Goal: Information Seeking & Learning: Find specific fact

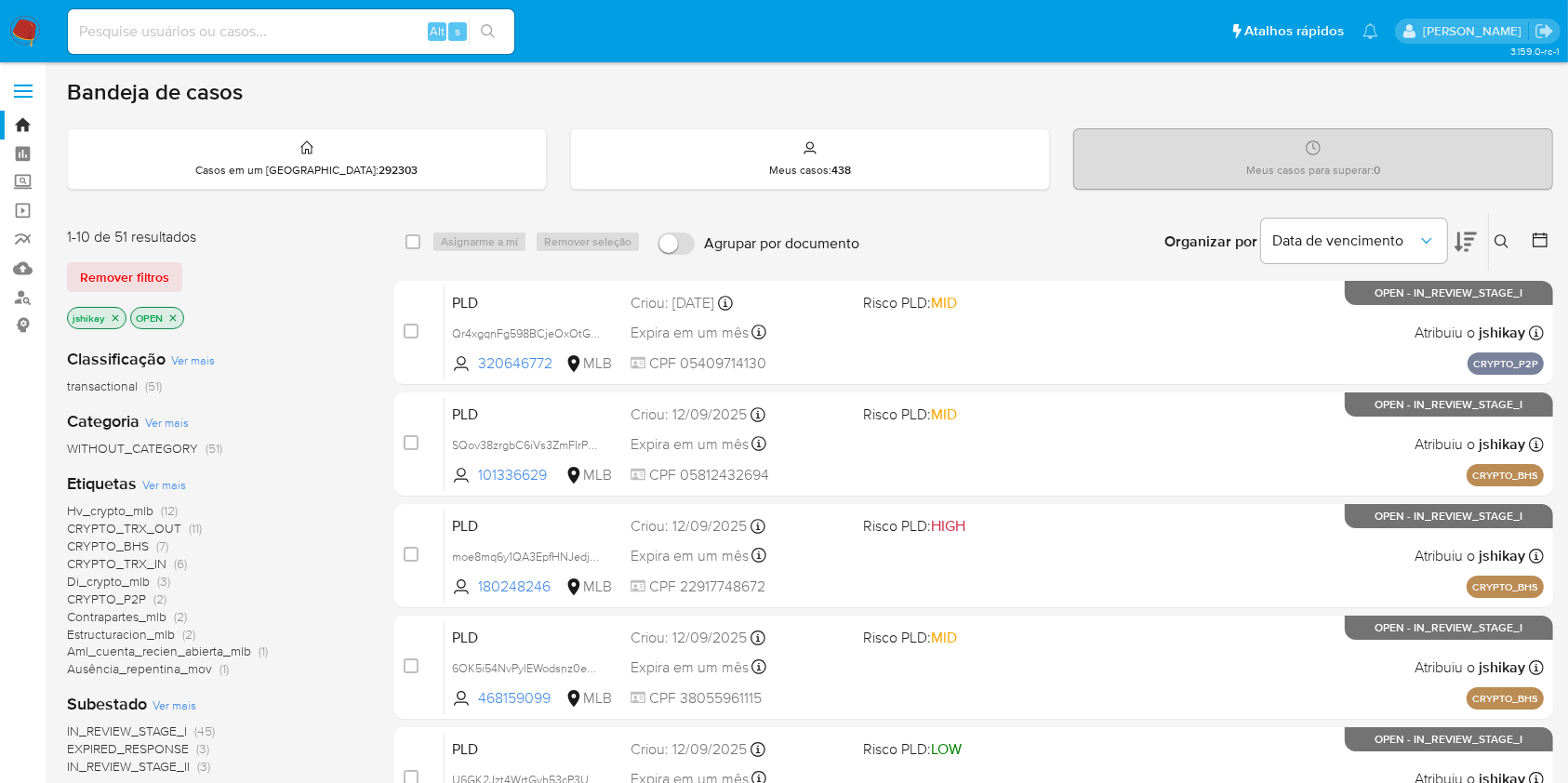
click at [1532, 240] on icon at bounding box center [1539, 239] width 18 height 18
click at [1543, 233] on icon at bounding box center [1539, 239] width 14 height 14
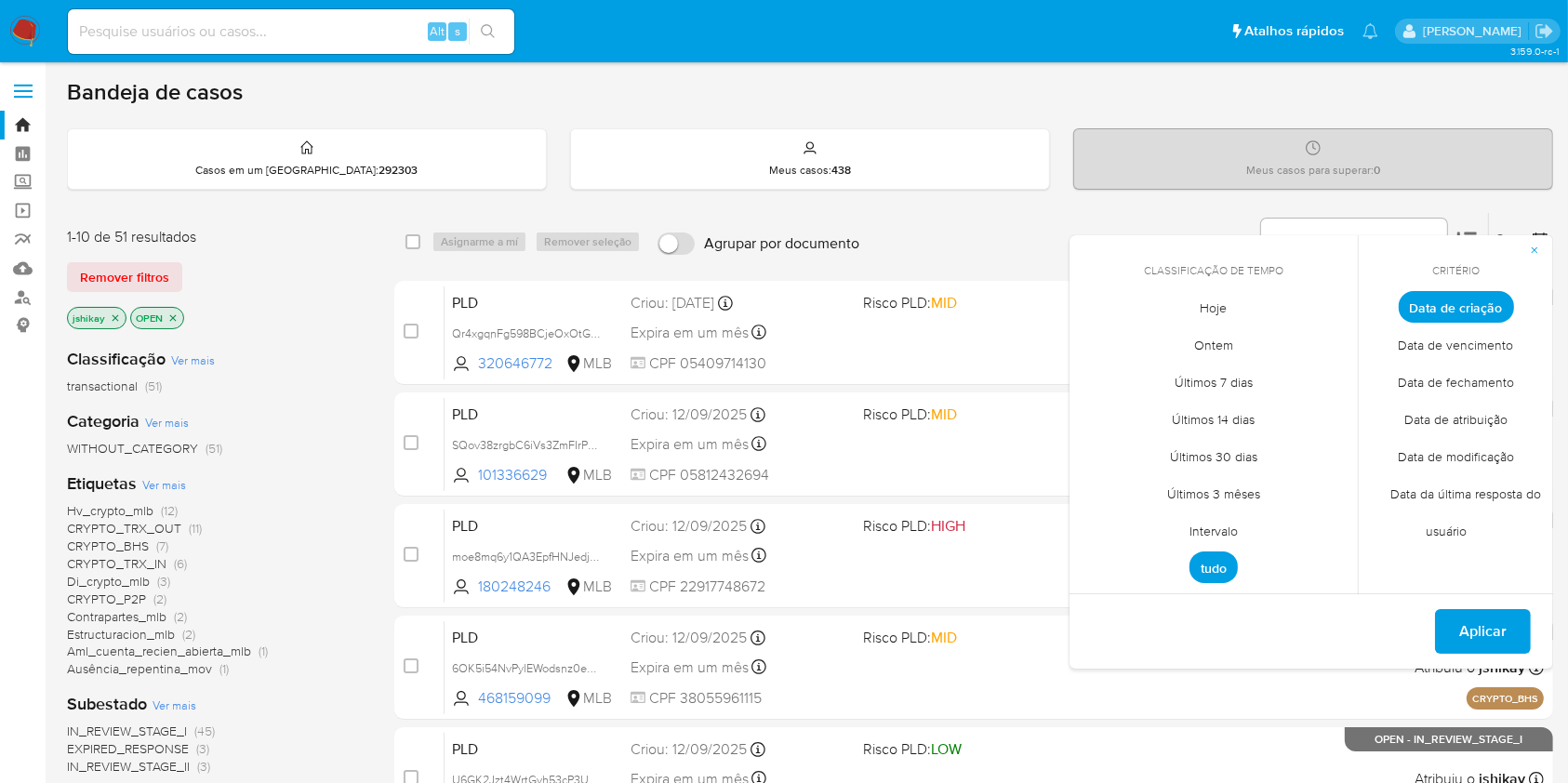
click at [1196, 523] on span "Intervalo" at bounding box center [1214, 532] width 88 height 39
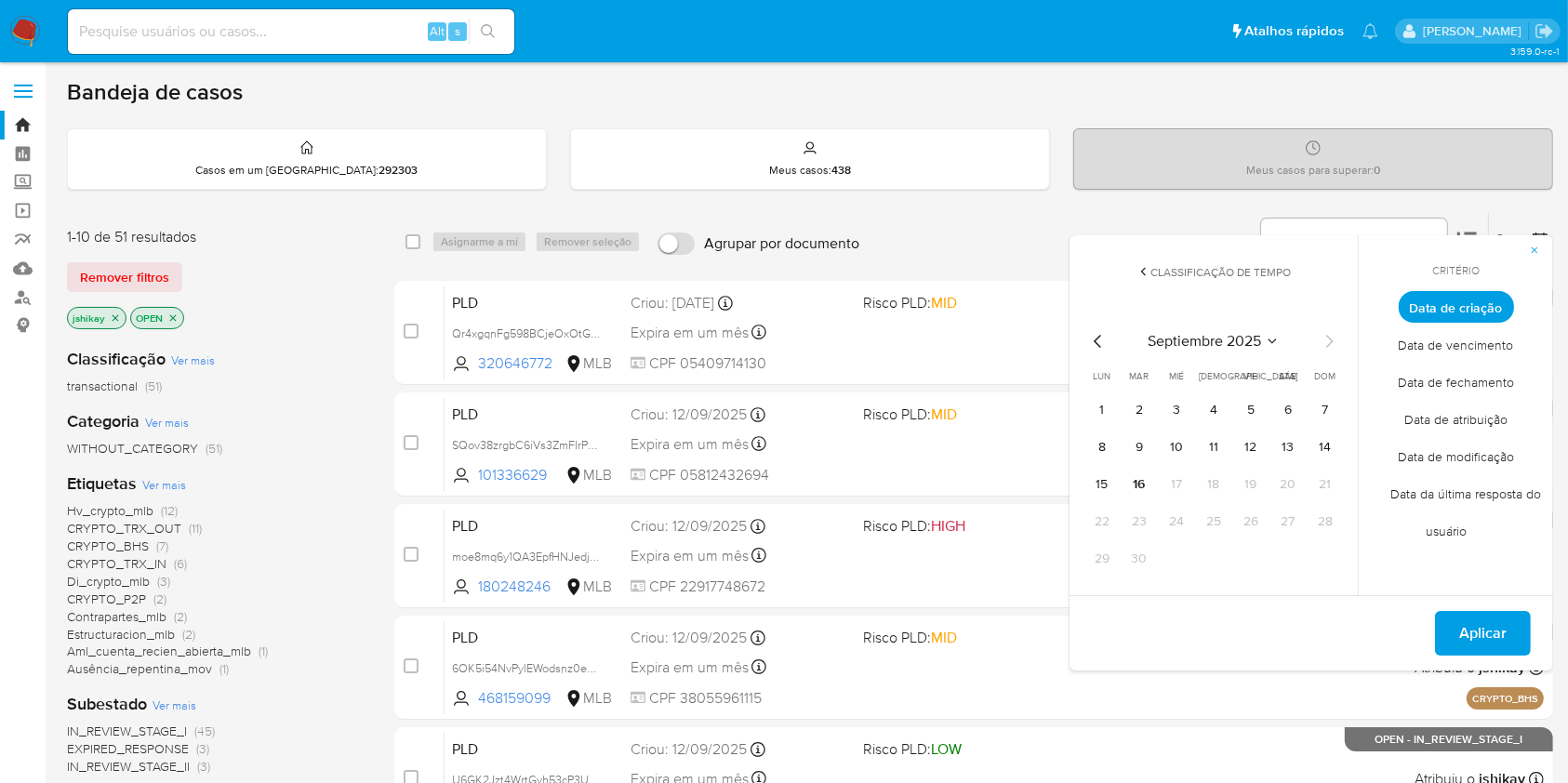
click at [1100, 339] on icon "Mes anterior" at bounding box center [1098, 341] width 22 height 22
drag, startPoint x: 1249, startPoint y: 405, endPoint x: 1271, endPoint y: 454, distance: 53.7
click at [1249, 405] on button "1" at bounding box center [1250, 409] width 30 height 30
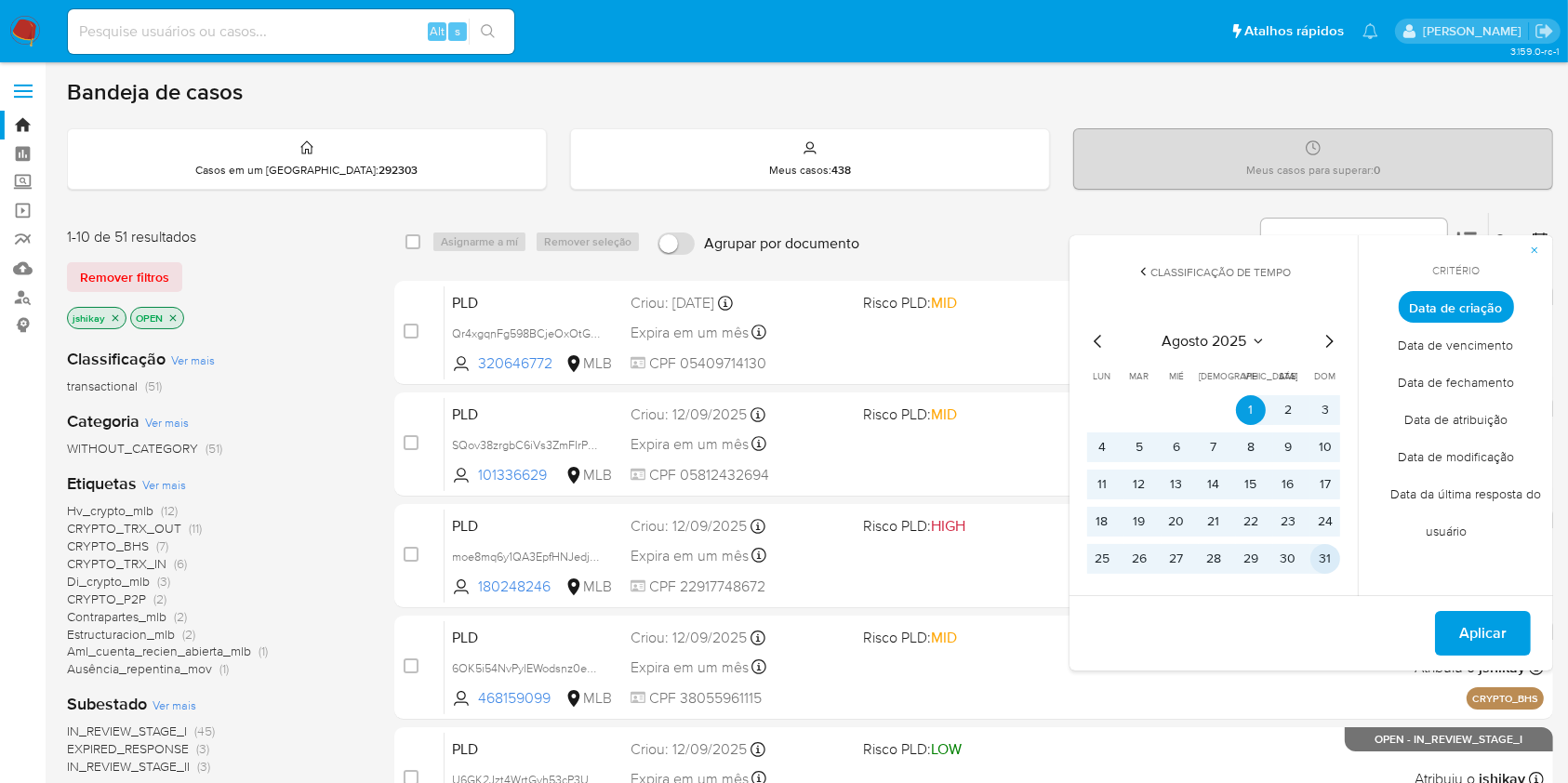
click at [1332, 561] on button "31" at bounding box center [1324, 559] width 30 height 30
click at [1490, 629] on span "Aplicar" at bounding box center [1482, 633] width 47 height 40
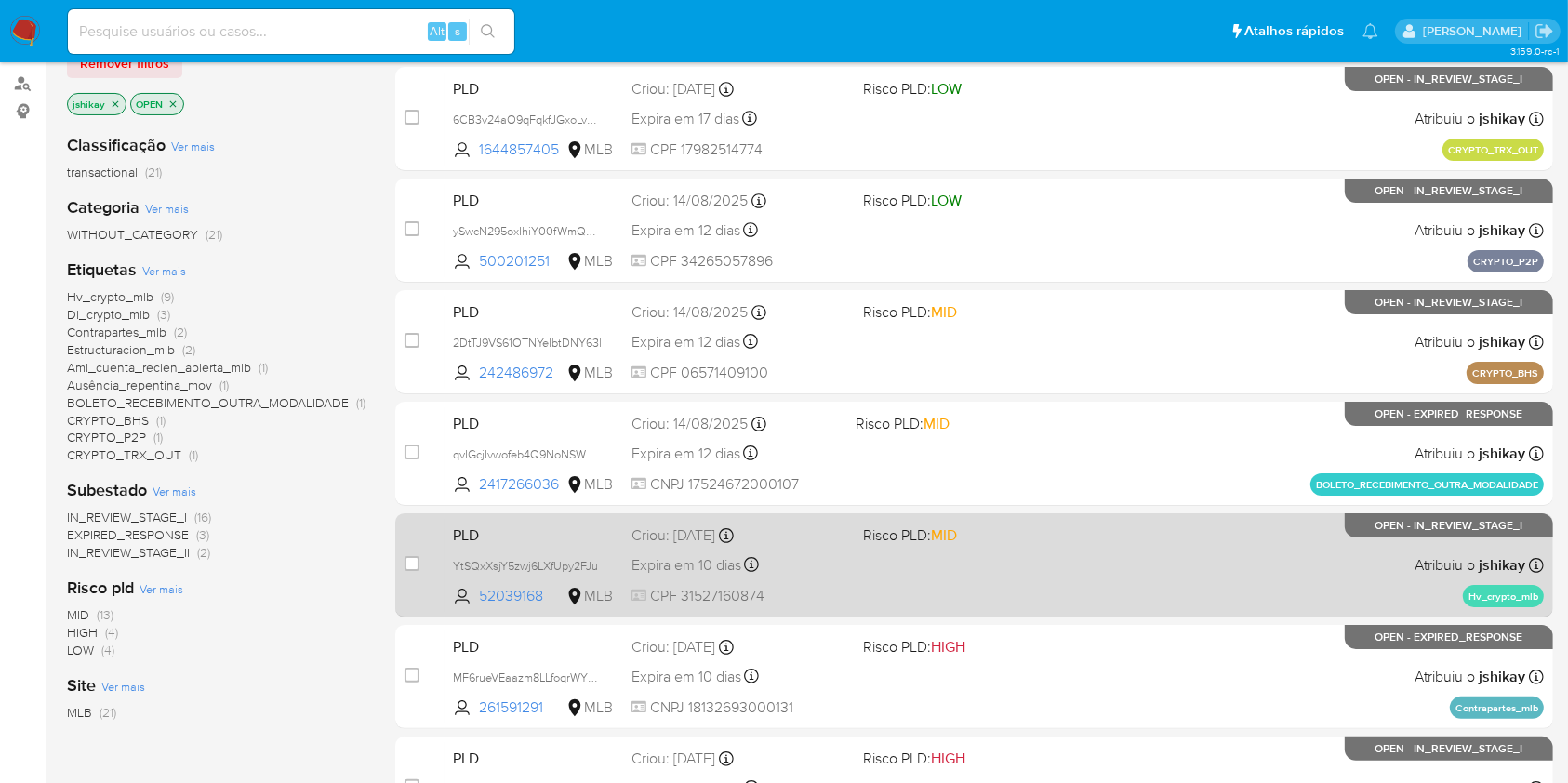
scroll to position [372, 0]
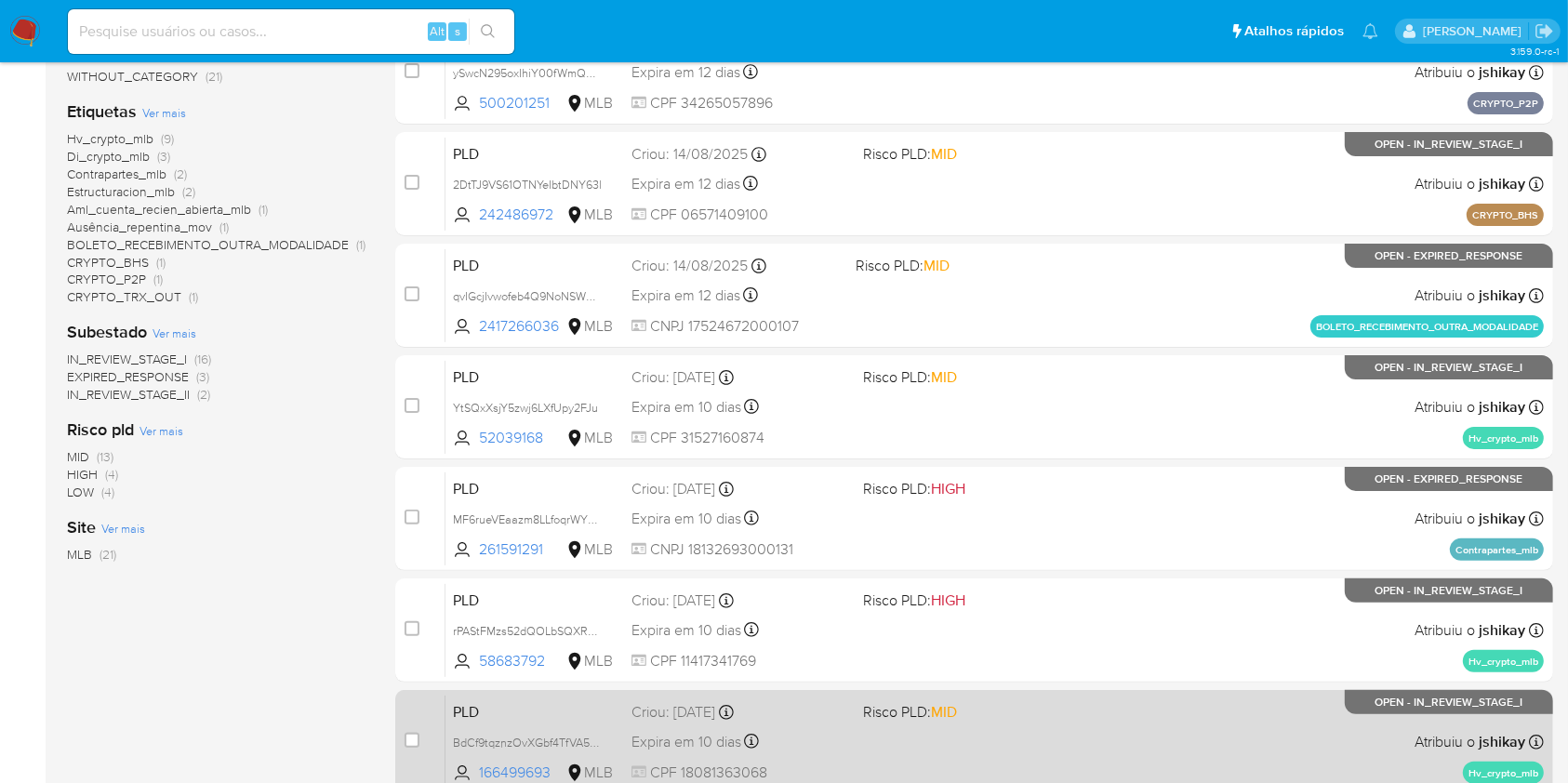
click at [874, 708] on span "Risco PLD: MID" at bounding box center [910, 711] width 94 height 20
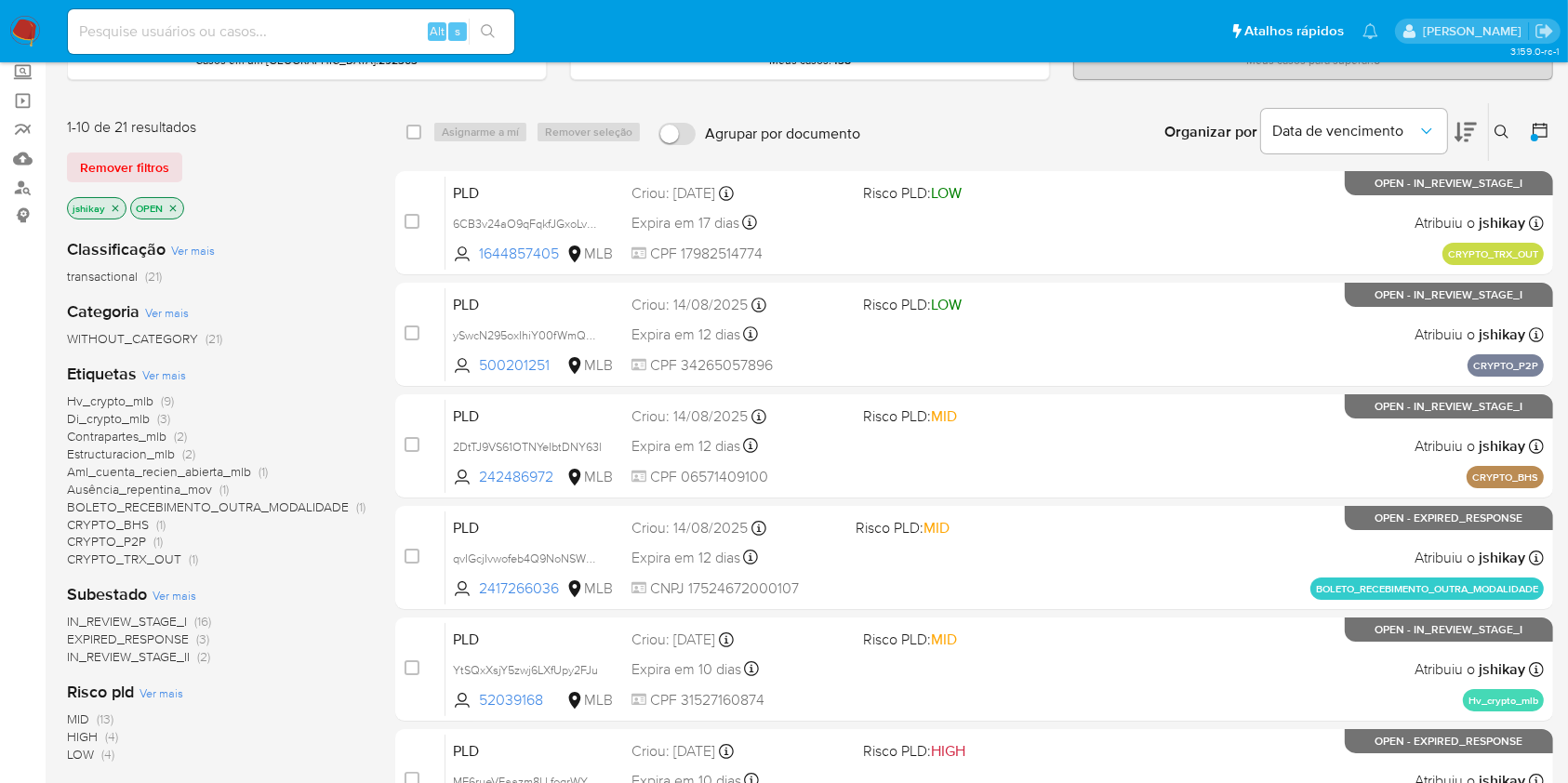
scroll to position [0, 0]
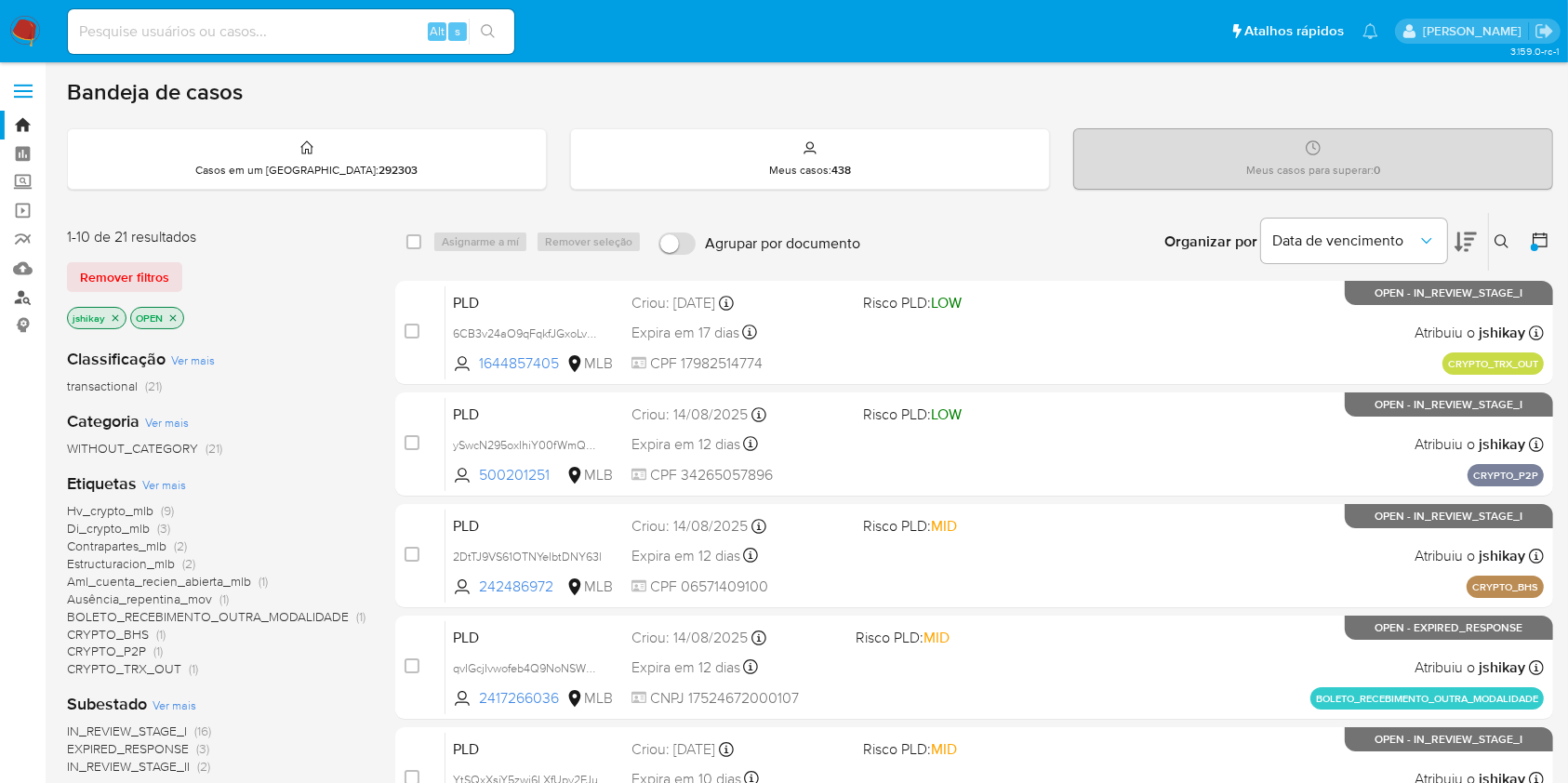
click at [21, 287] on link "Localizador de pessoas" at bounding box center [111, 297] width 222 height 29
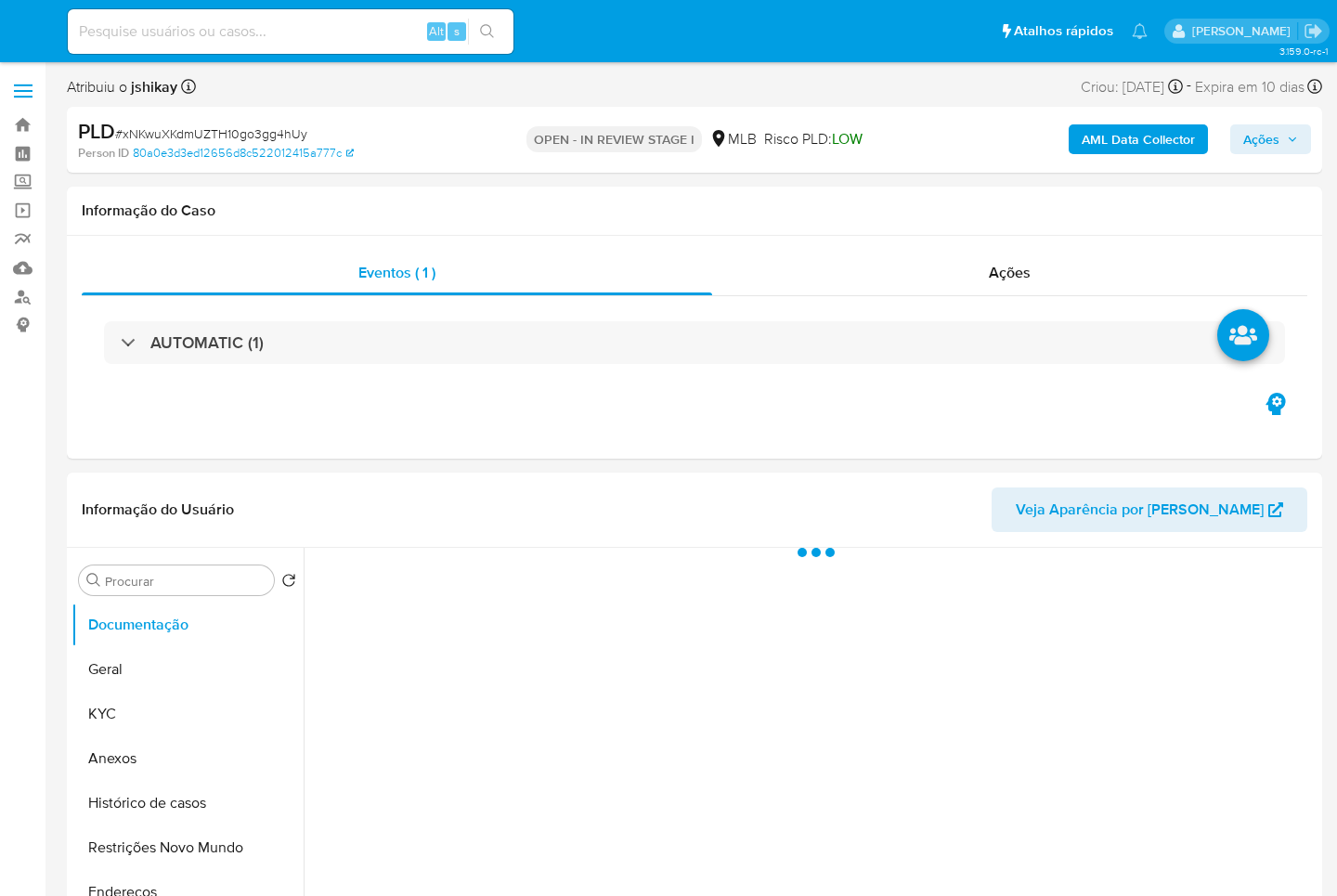
select select "10"
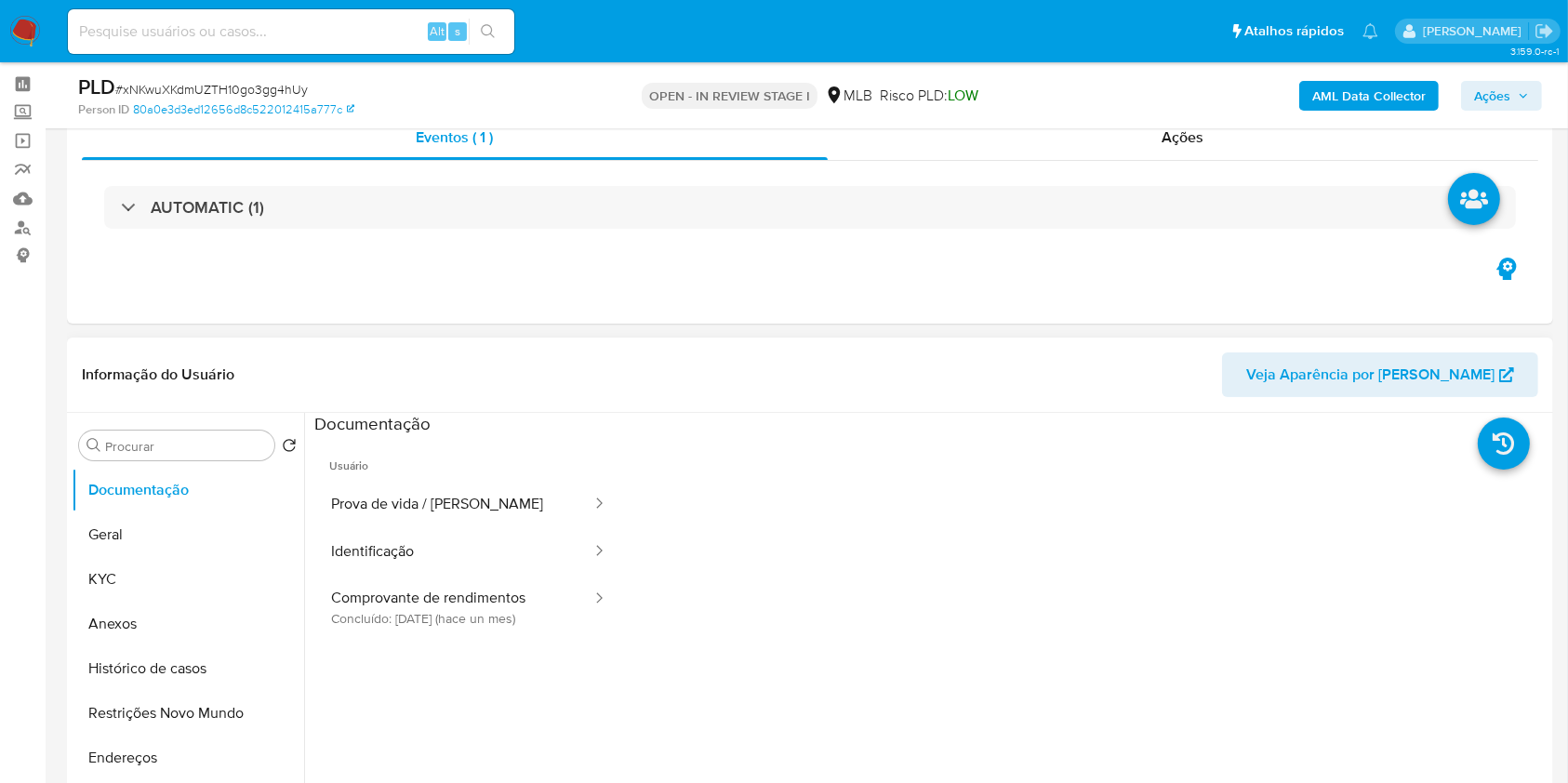
scroll to position [123, 0]
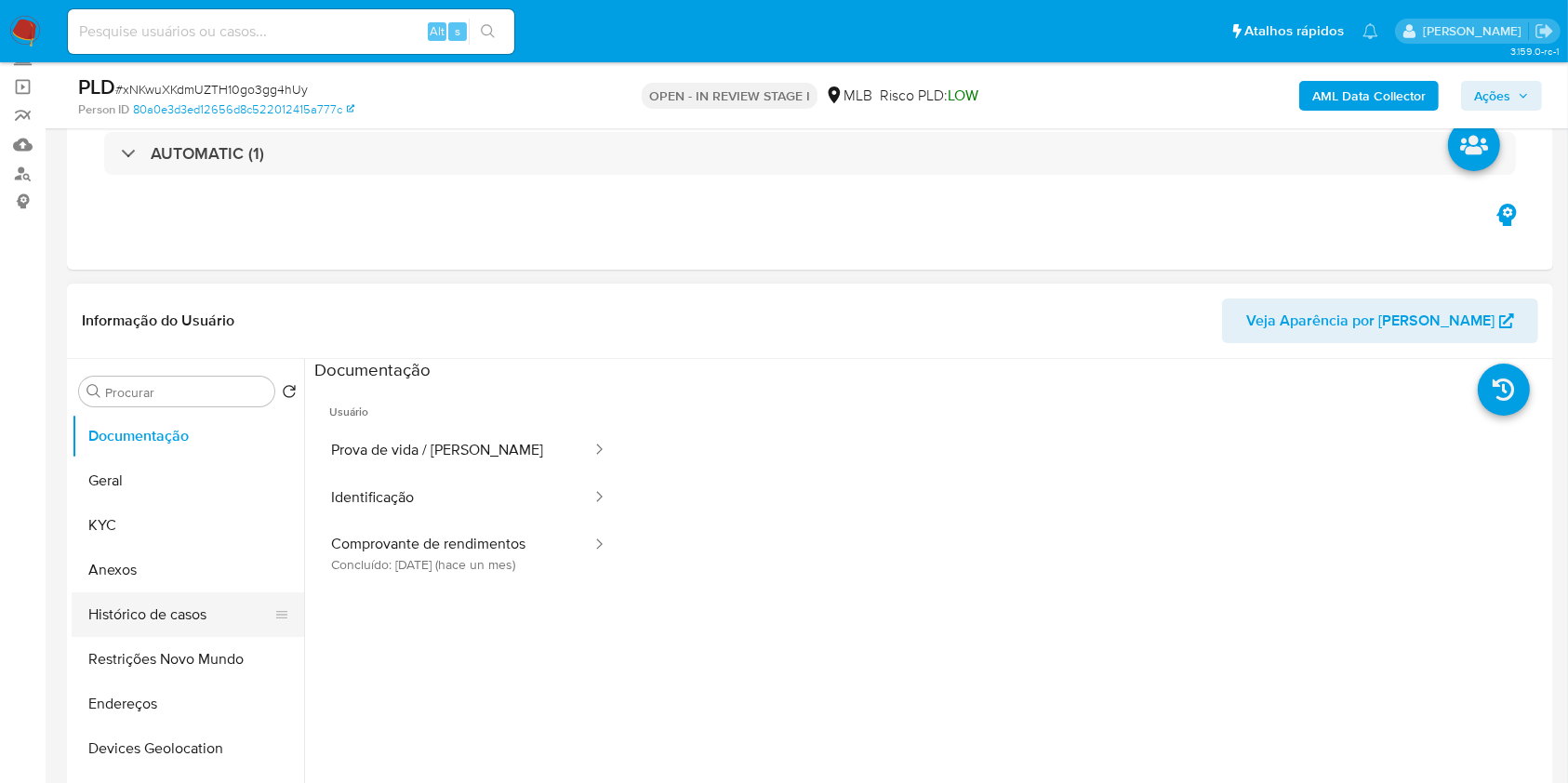
click at [170, 623] on button "Histórico de casos" at bounding box center [180, 614] width 218 height 44
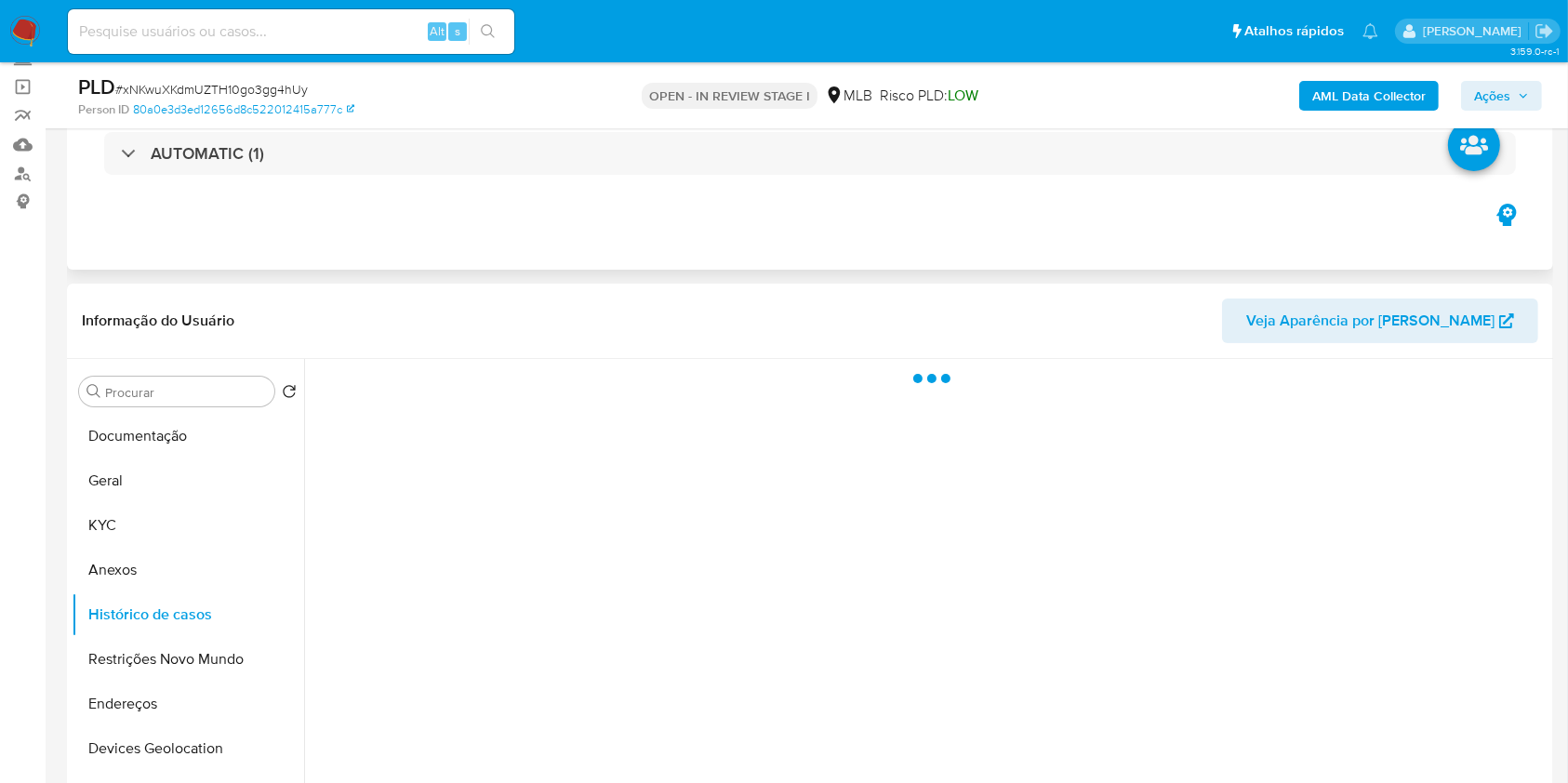
scroll to position [248, 0]
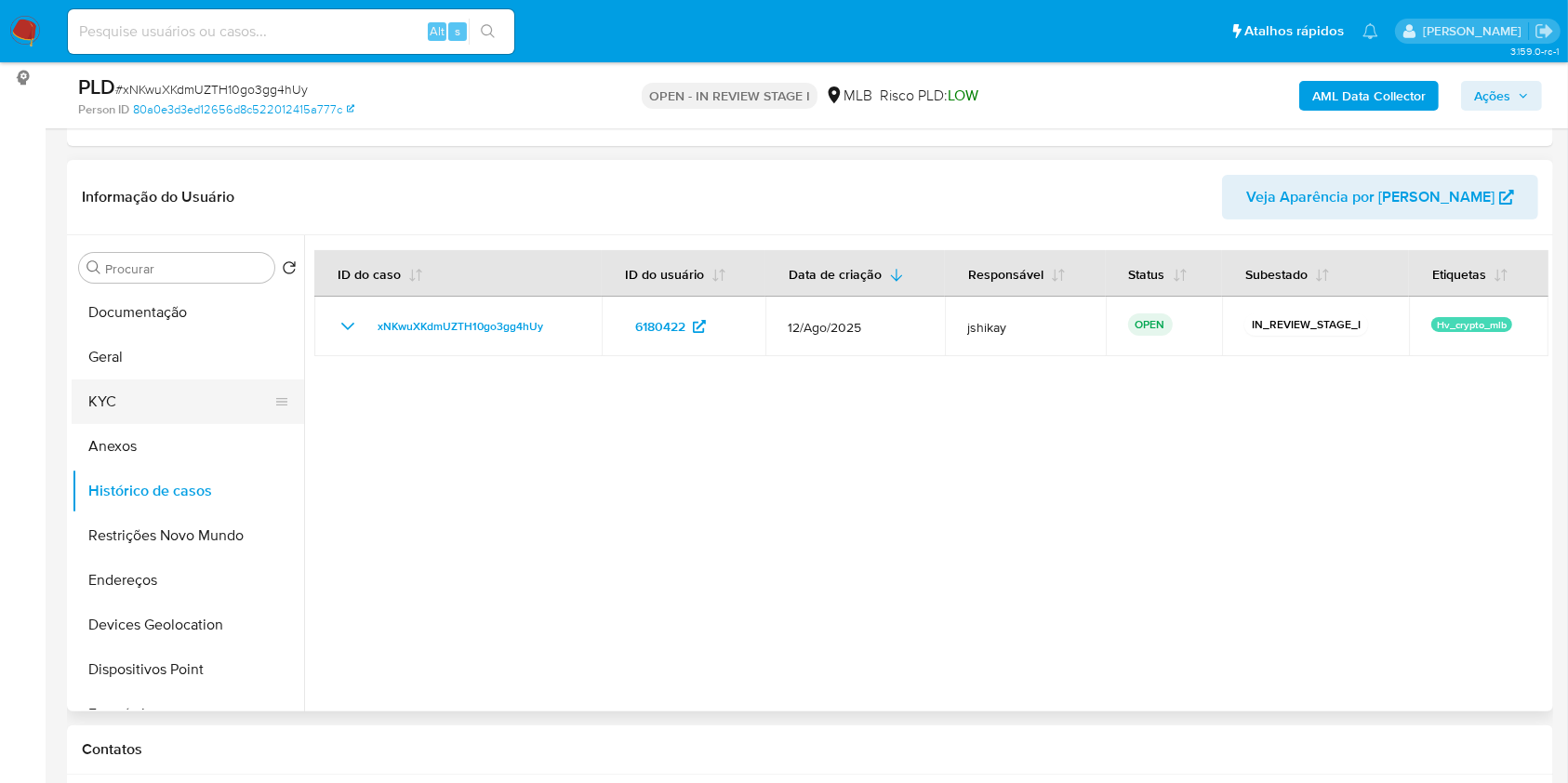
click at [134, 418] on button "KYC" at bounding box center [180, 402] width 218 height 44
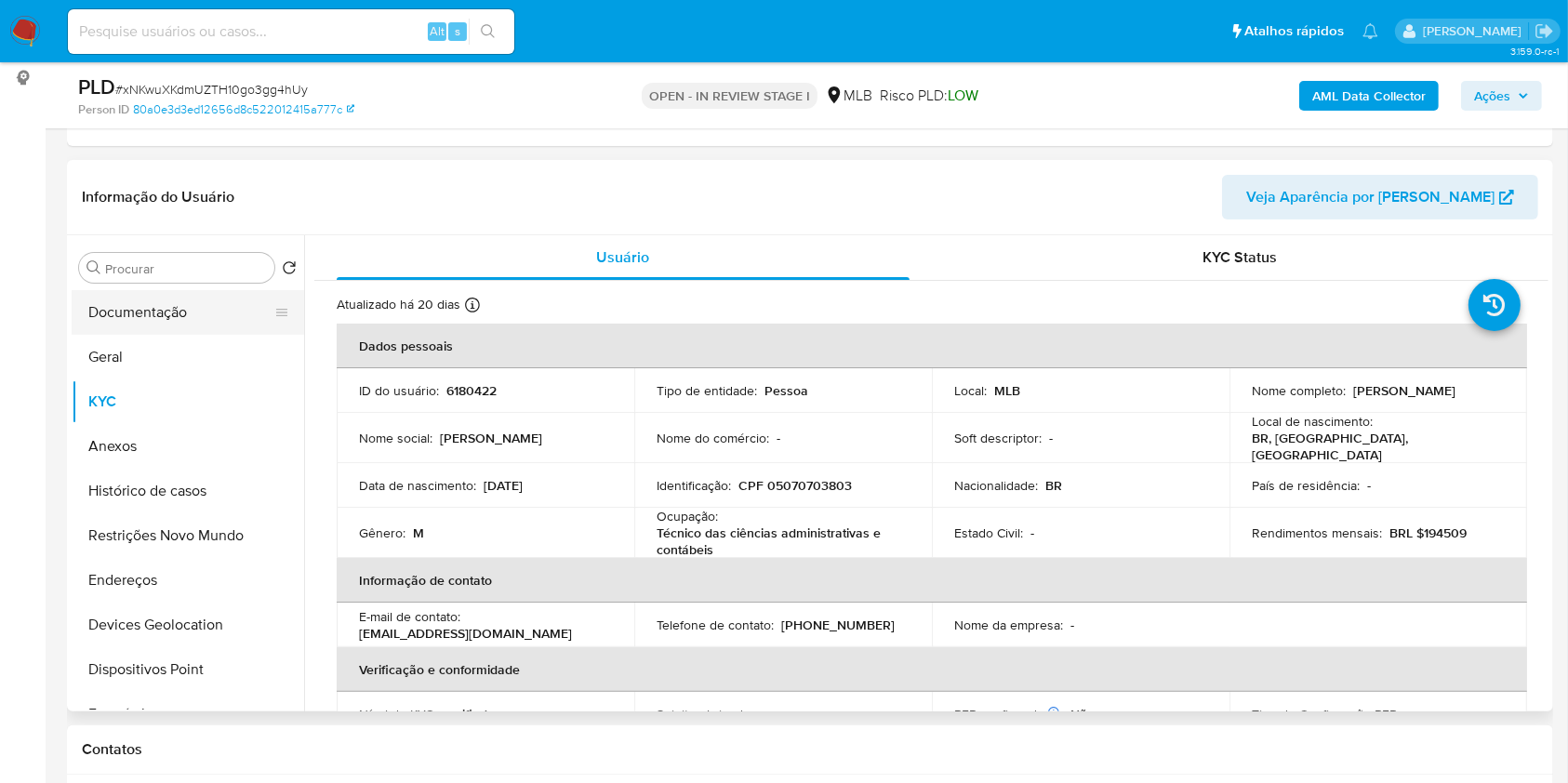
click at [176, 308] on button "Documentação" at bounding box center [180, 312] width 218 height 44
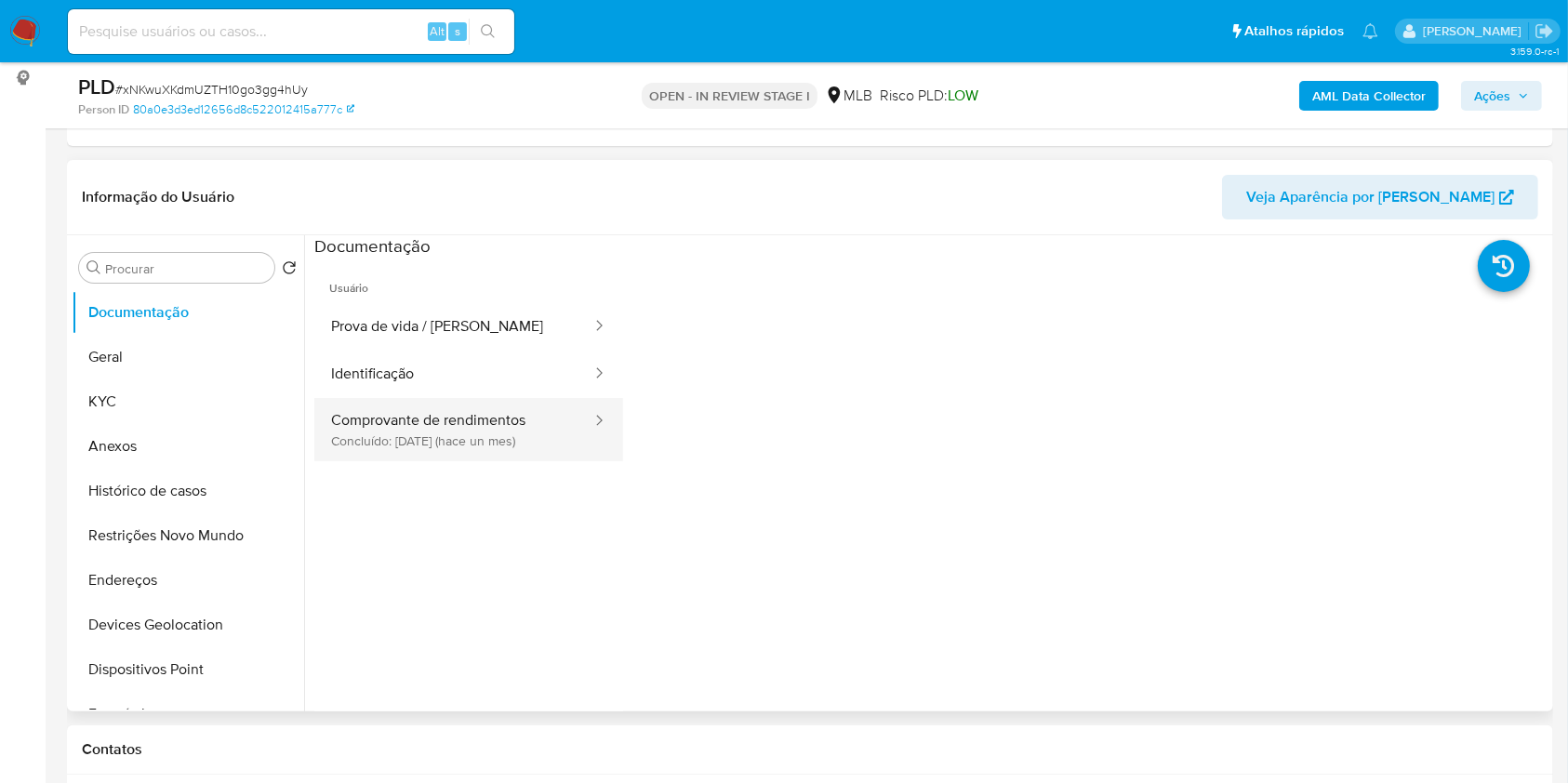
click at [444, 410] on button "Comprovante de rendimentos Concluído: 20/08/2025 (hace un mes)" at bounding box center [454, 430] width 279 height 64
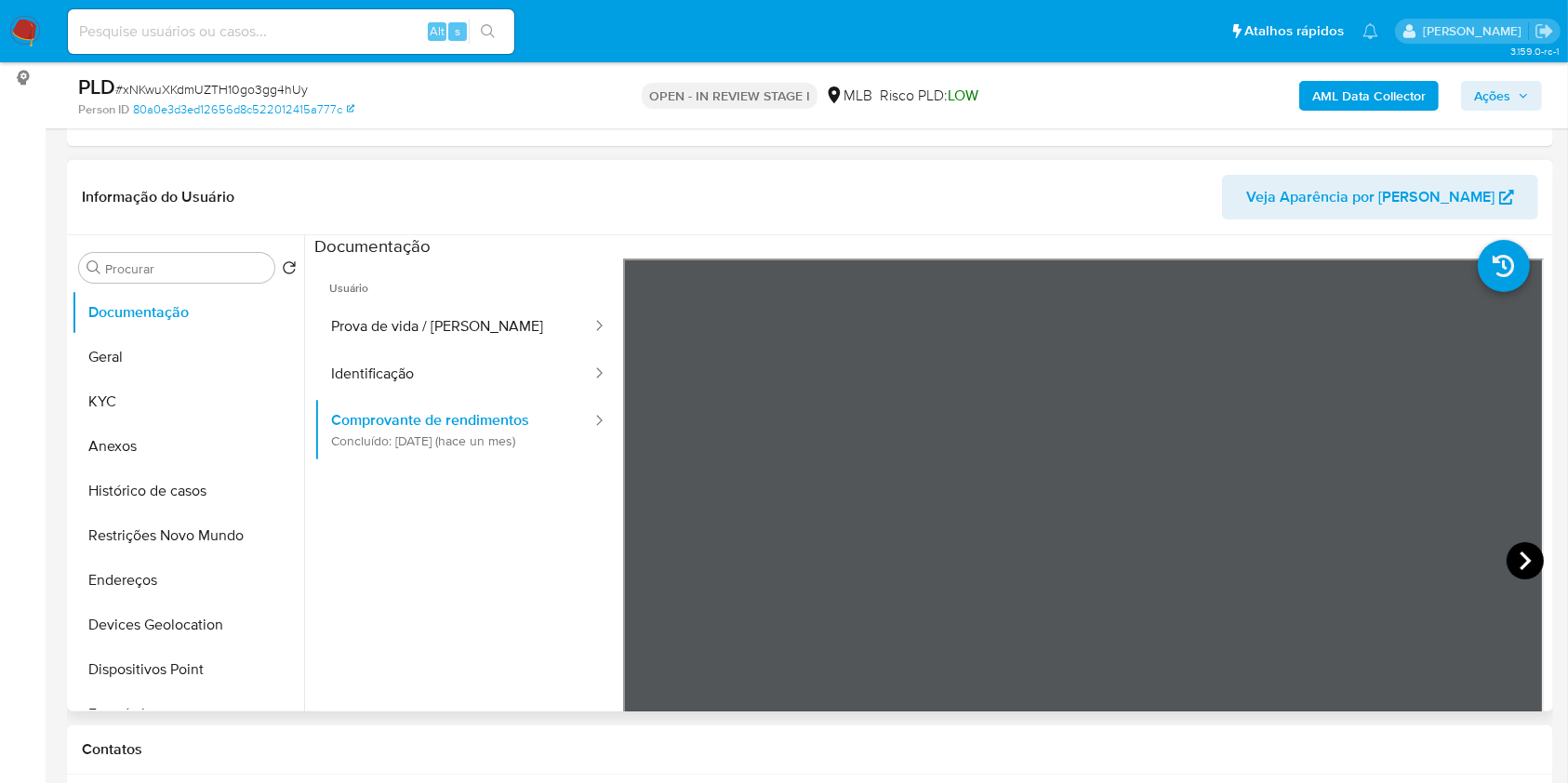
click at [1338, 569] on icon at bounding box center [1525, 561] width 38 height 38
click at [1338, 559] on icon at bounding box center [1525, 561] width 38 height 38
click at [115, 403] on button "KYC" at bounding box center [180, 402] width 218 height 44
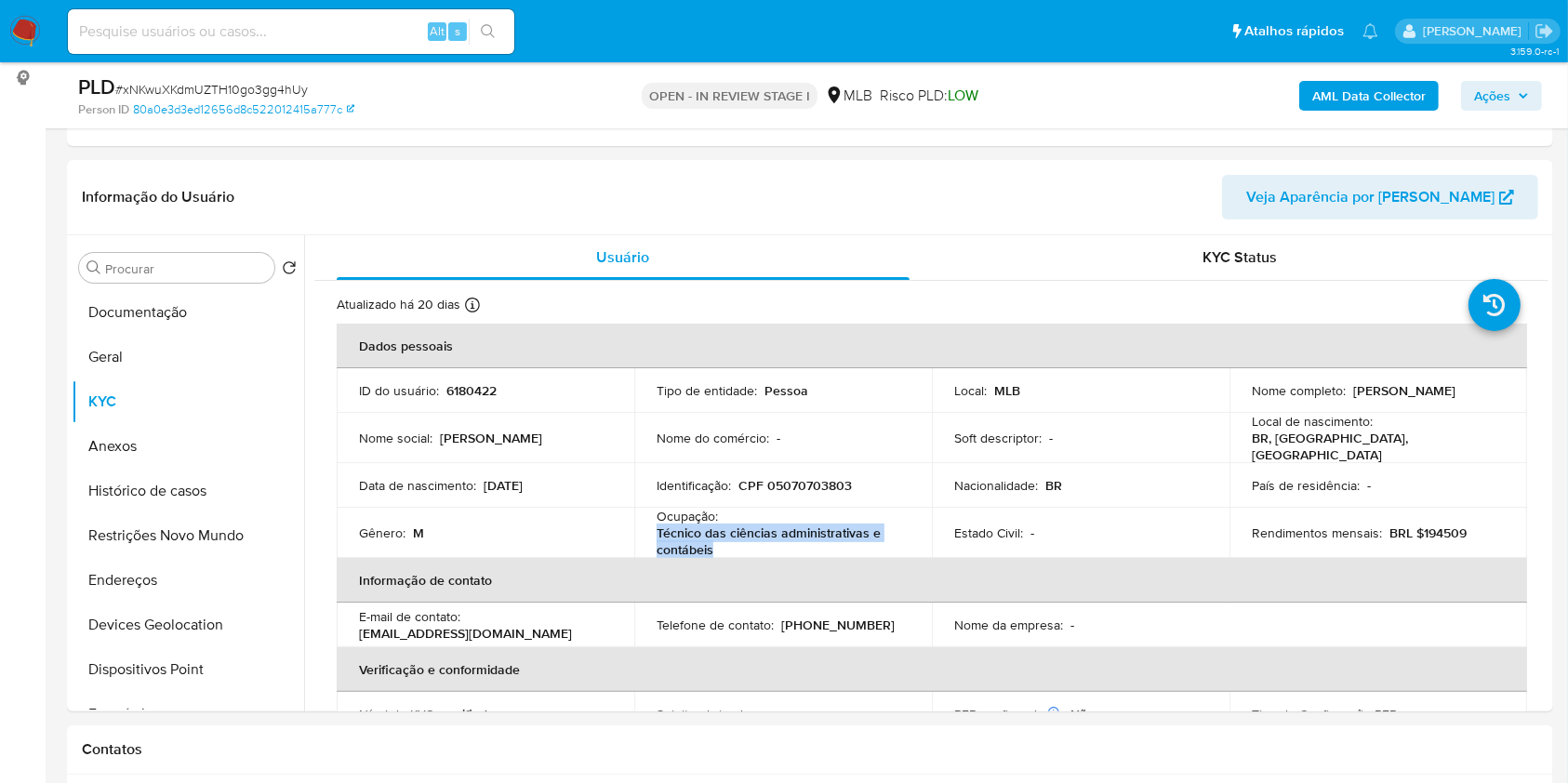
drag, startPoint x: 711, startPoint y: 551, endPoint x: 649, endPoint y: 530, distance: 65.5
click at [649, 530] on td "Ocupação : Técnico das ciências administrativas e contábeis" at bounding box center [782, 533] width 298 height 50
copy p "Técnico das ciências administrativas e contábeis"
click at [148, 318] on button "Documentação" at bounding box center [180, 312] width 218 height 44
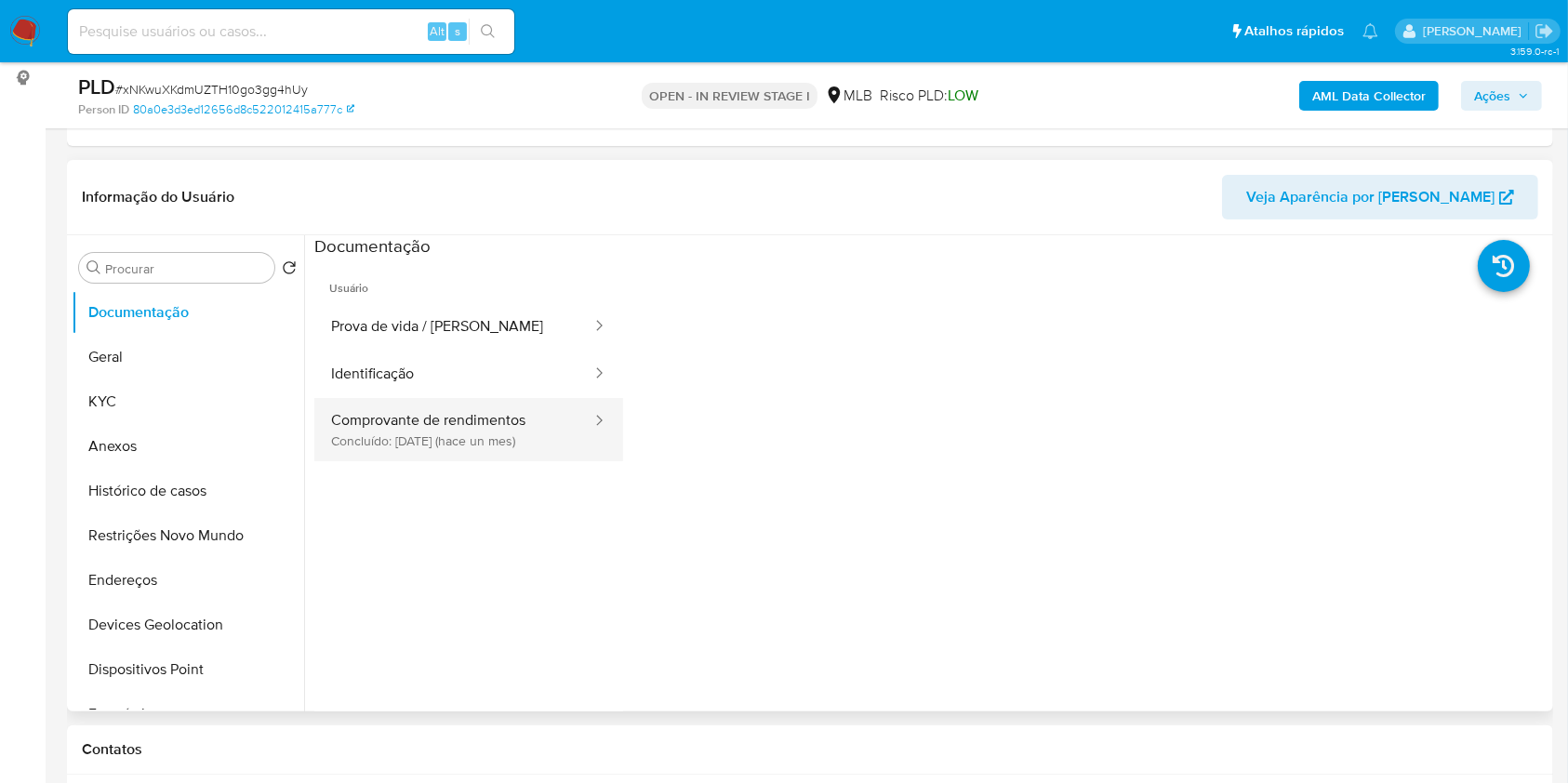
click at [470, 434] on button "Comprovante de rendimentos Concluído: 20/08/2025 (hace un mes)" at bounding box center [454, 430] width 279 height 64
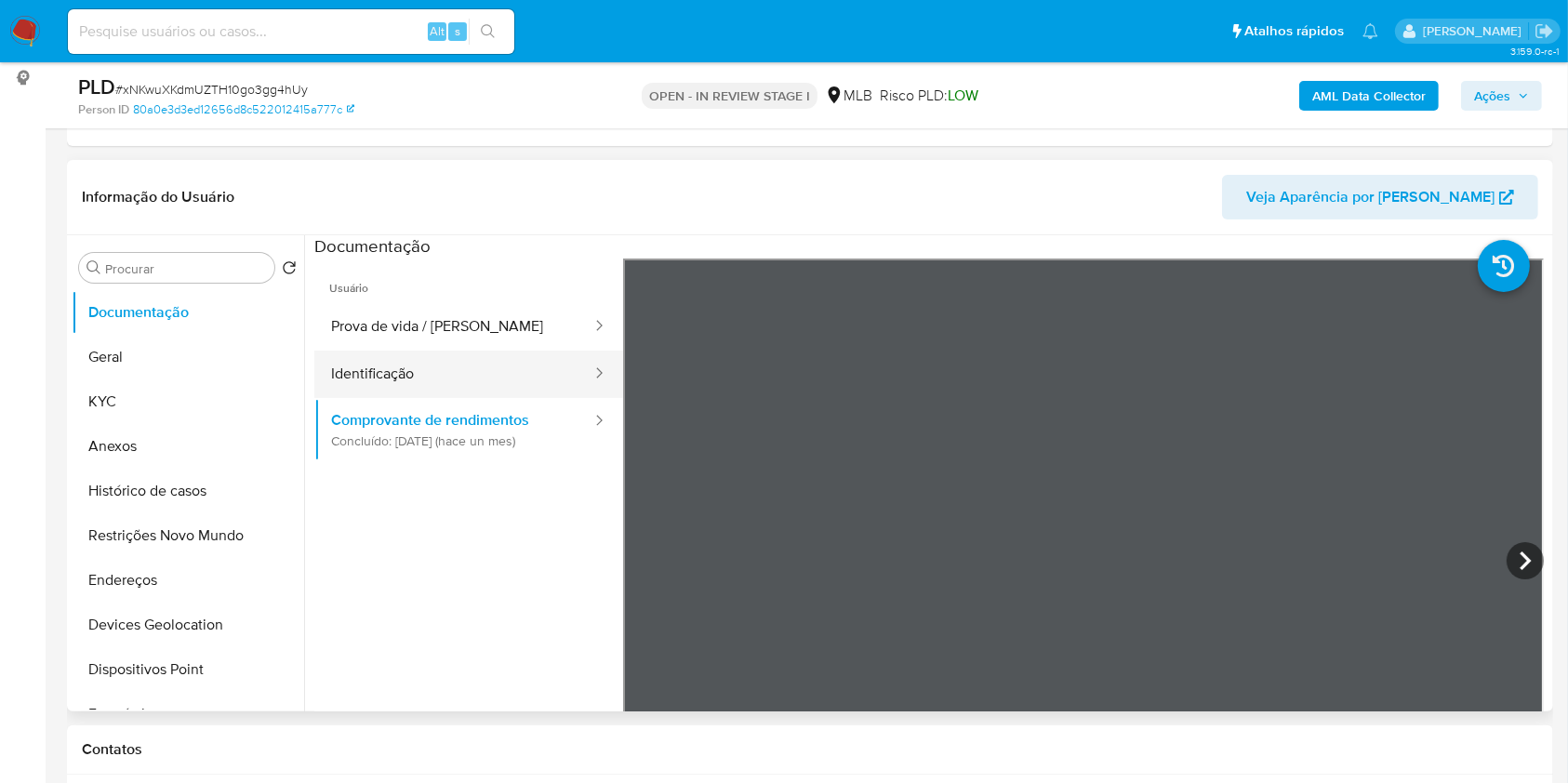
click at [455, 356] on button "Identificação" at bounding box center [454, 374] width 279 height 47
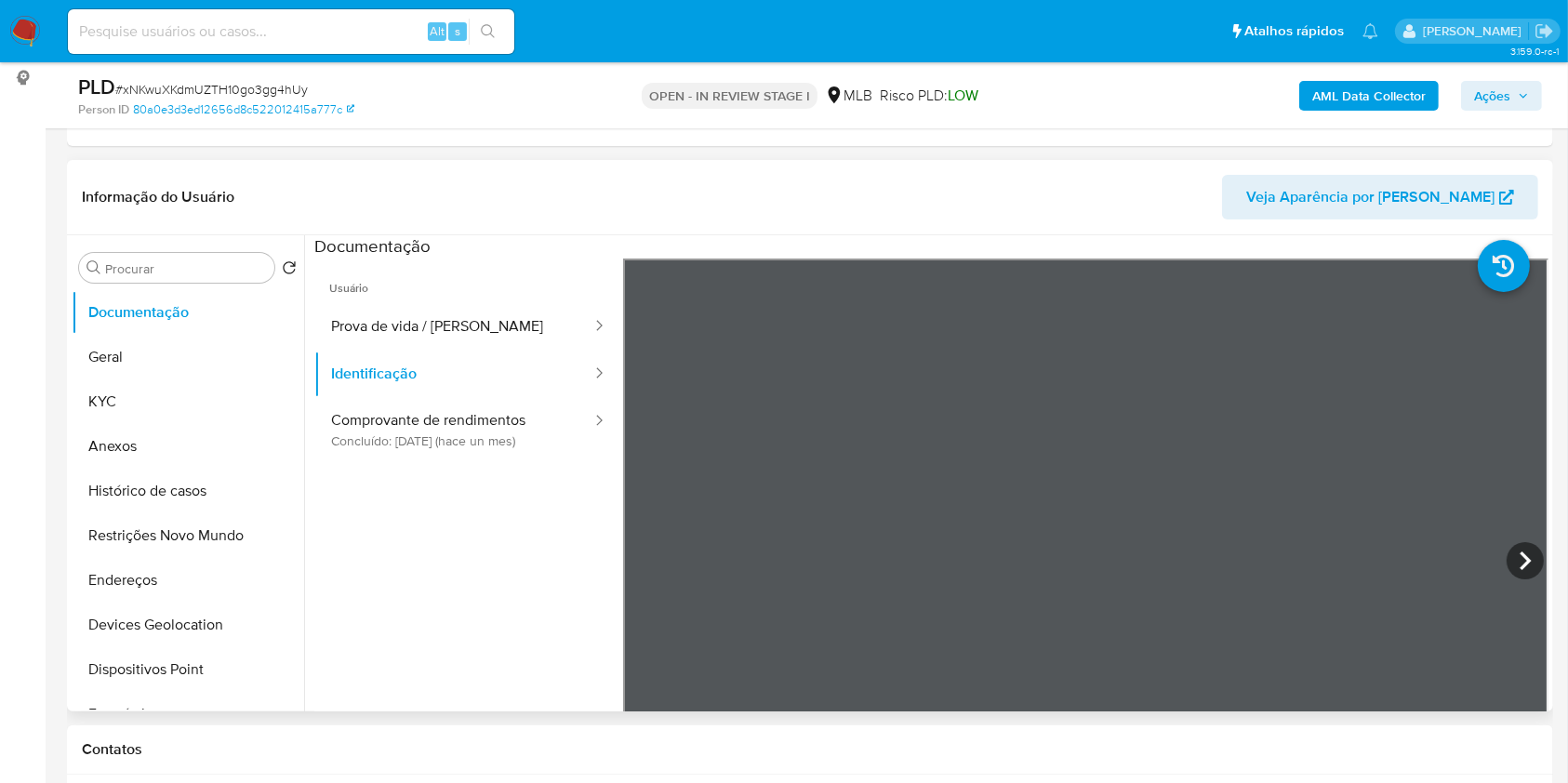
scroll to position [123, 0]
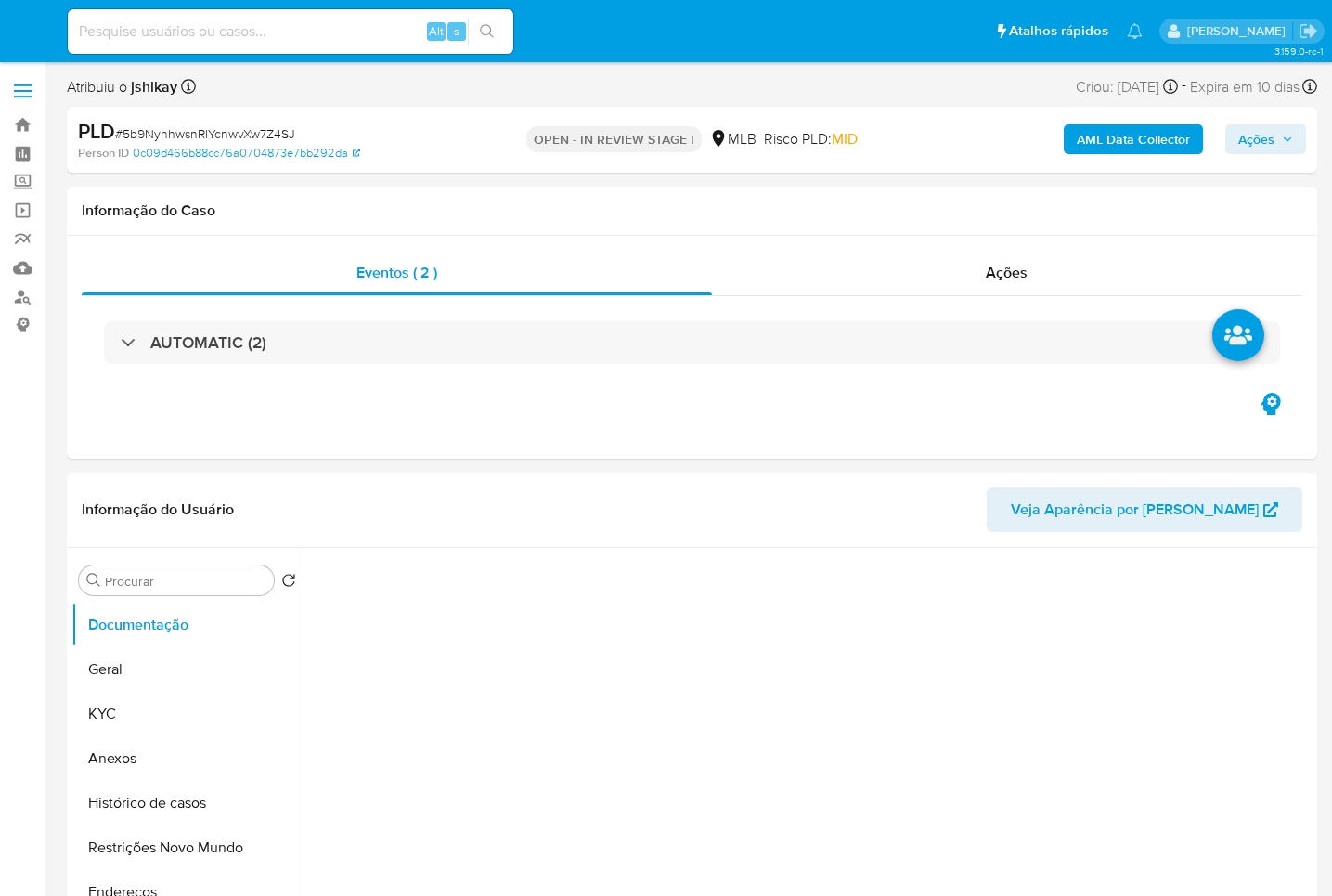
select select "10"
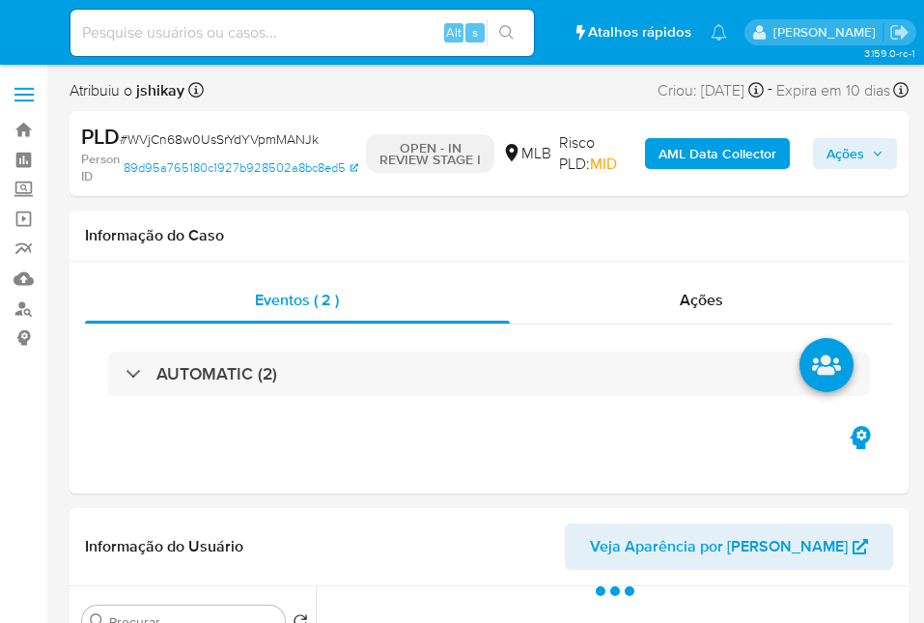
select select "10"
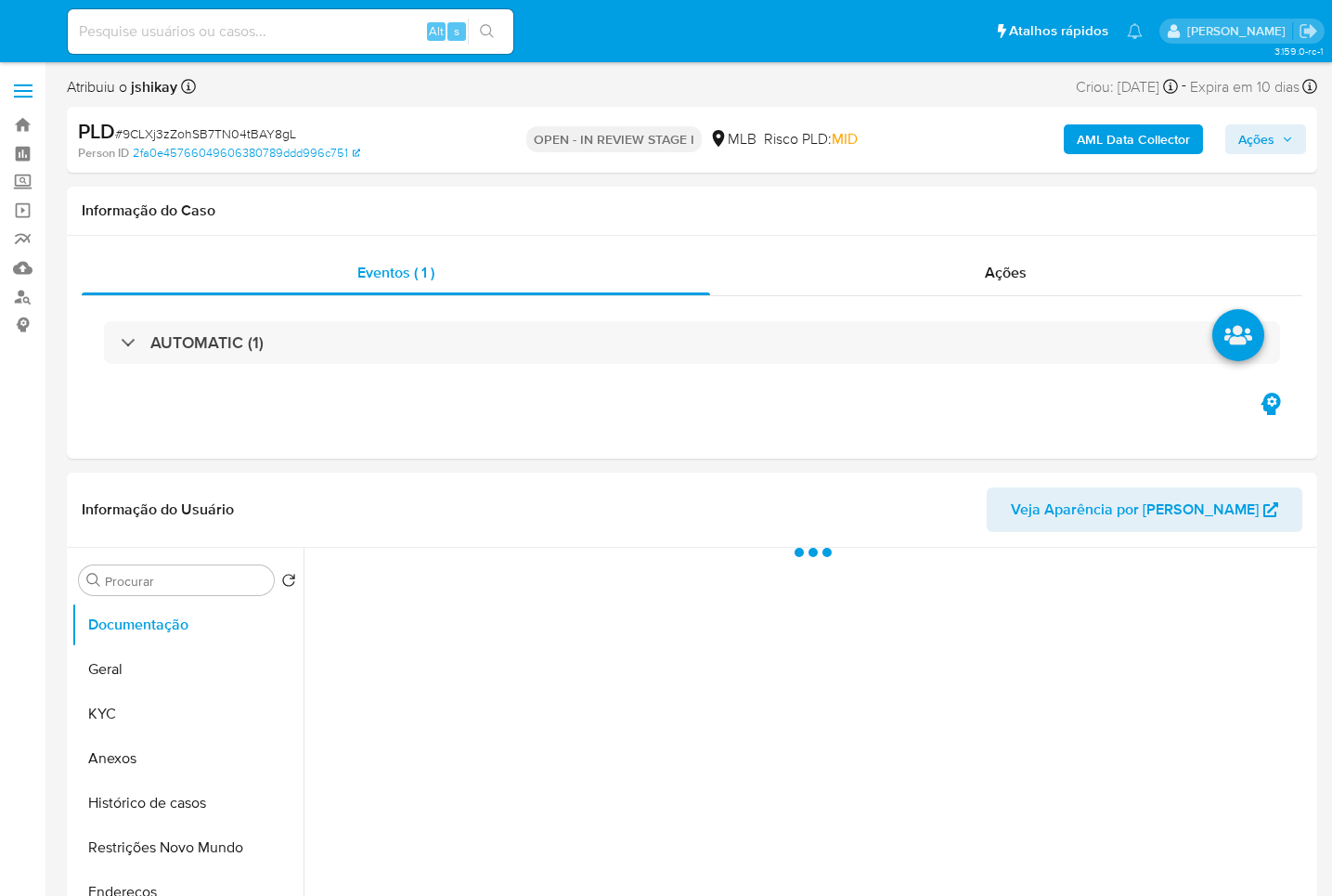
select select "10"
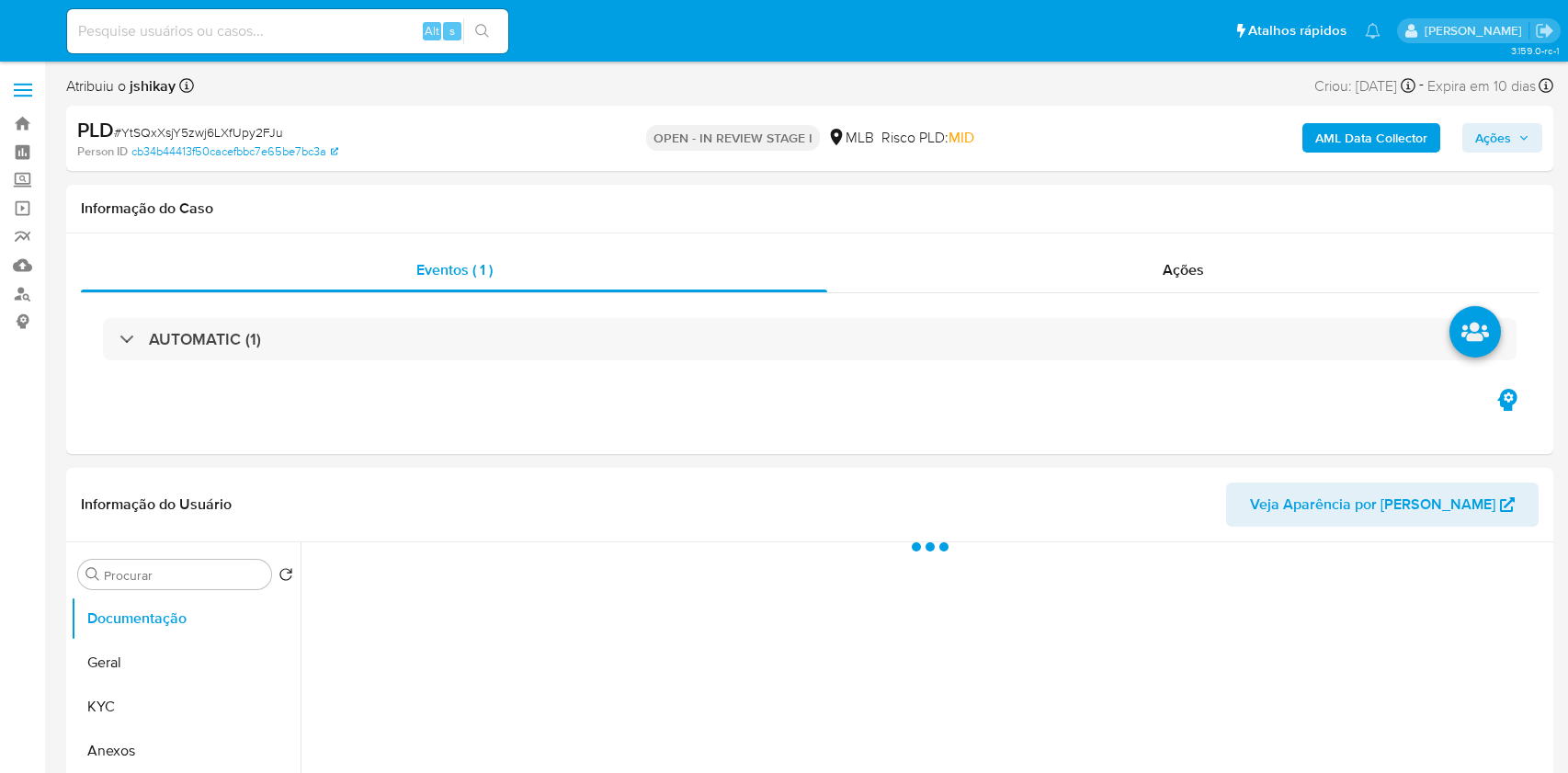
select select "10"
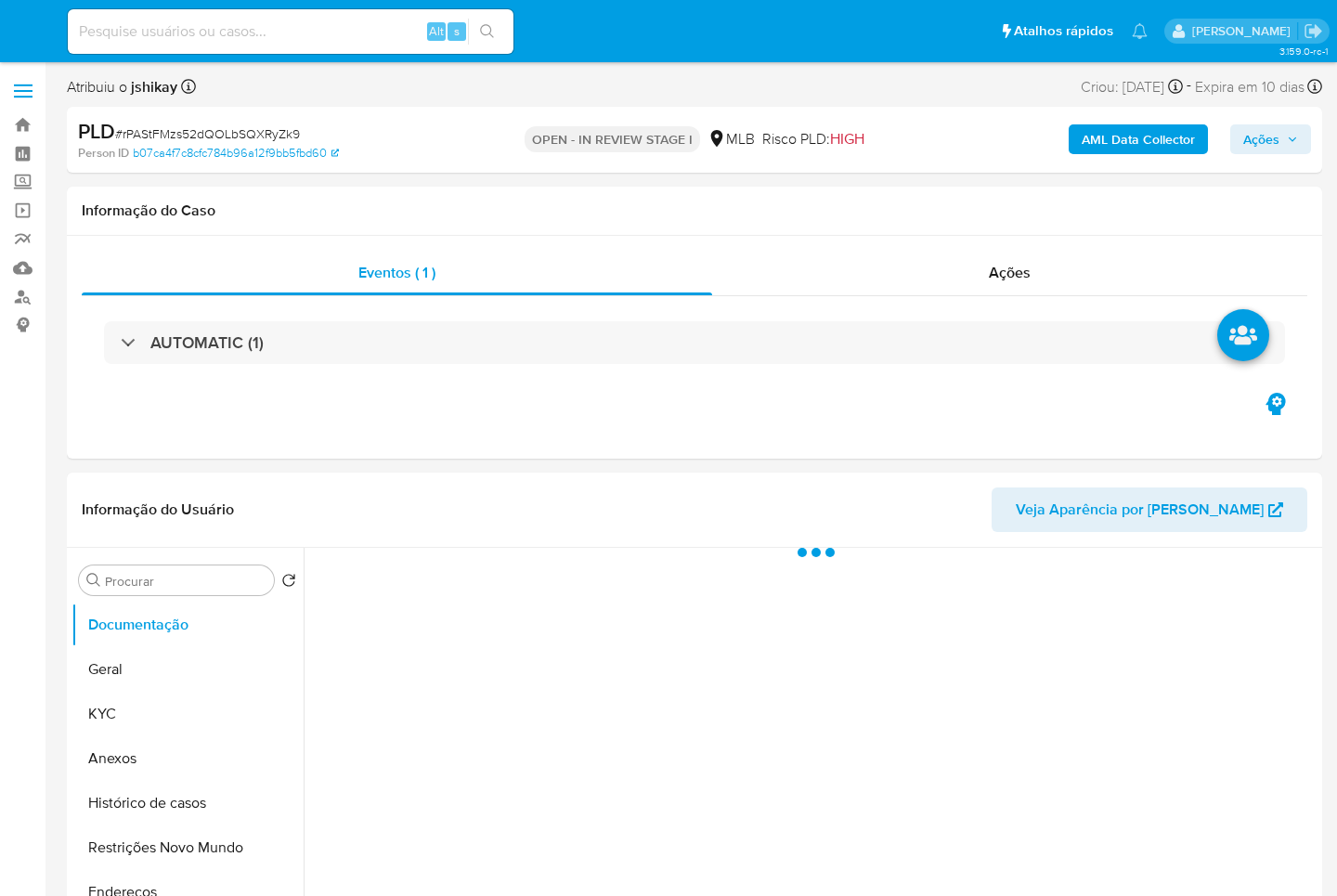
select select "10"
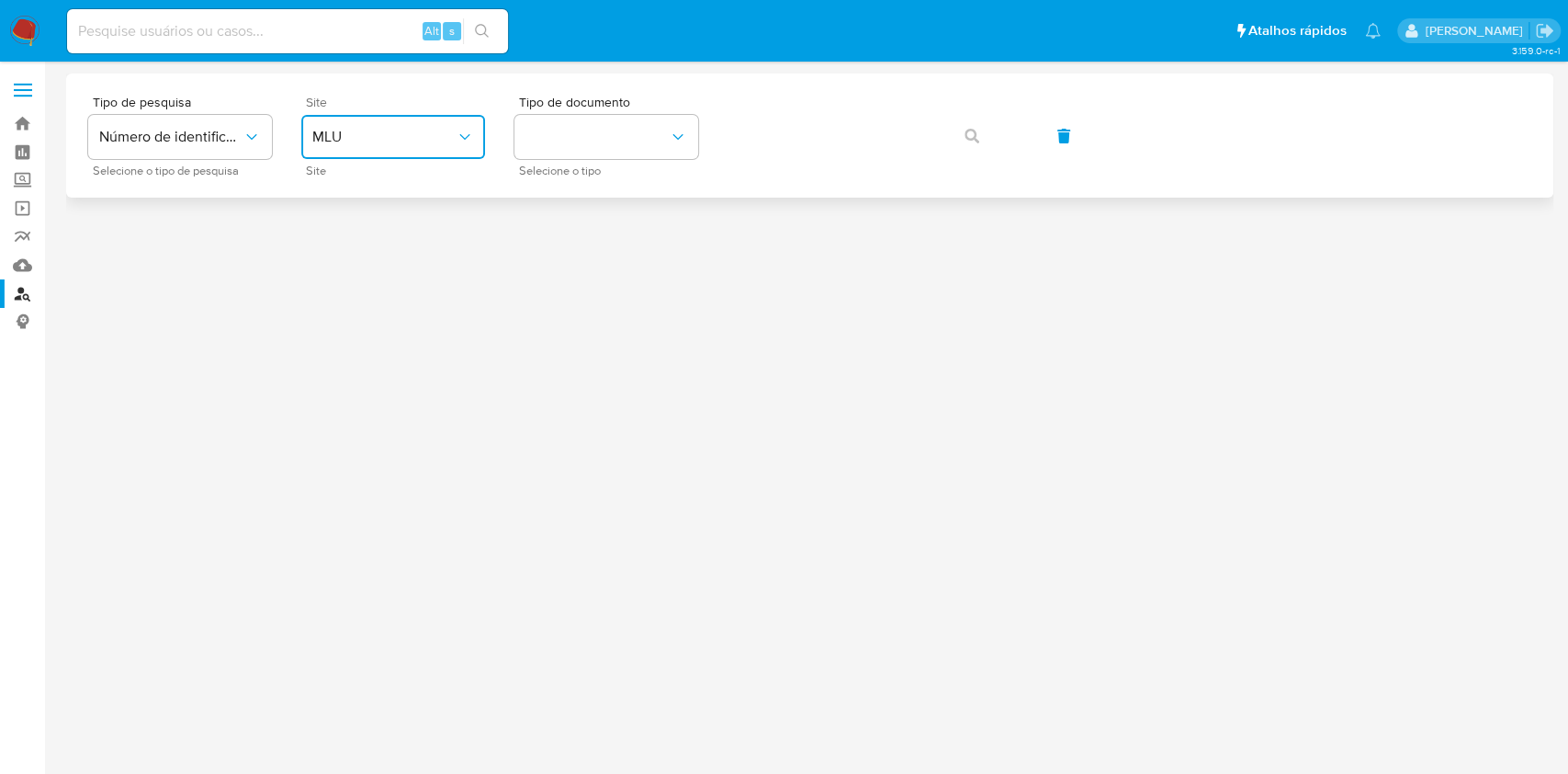
click at [402, 133] on span "MLU" at bounding box center [383, 136] width 144 height 18
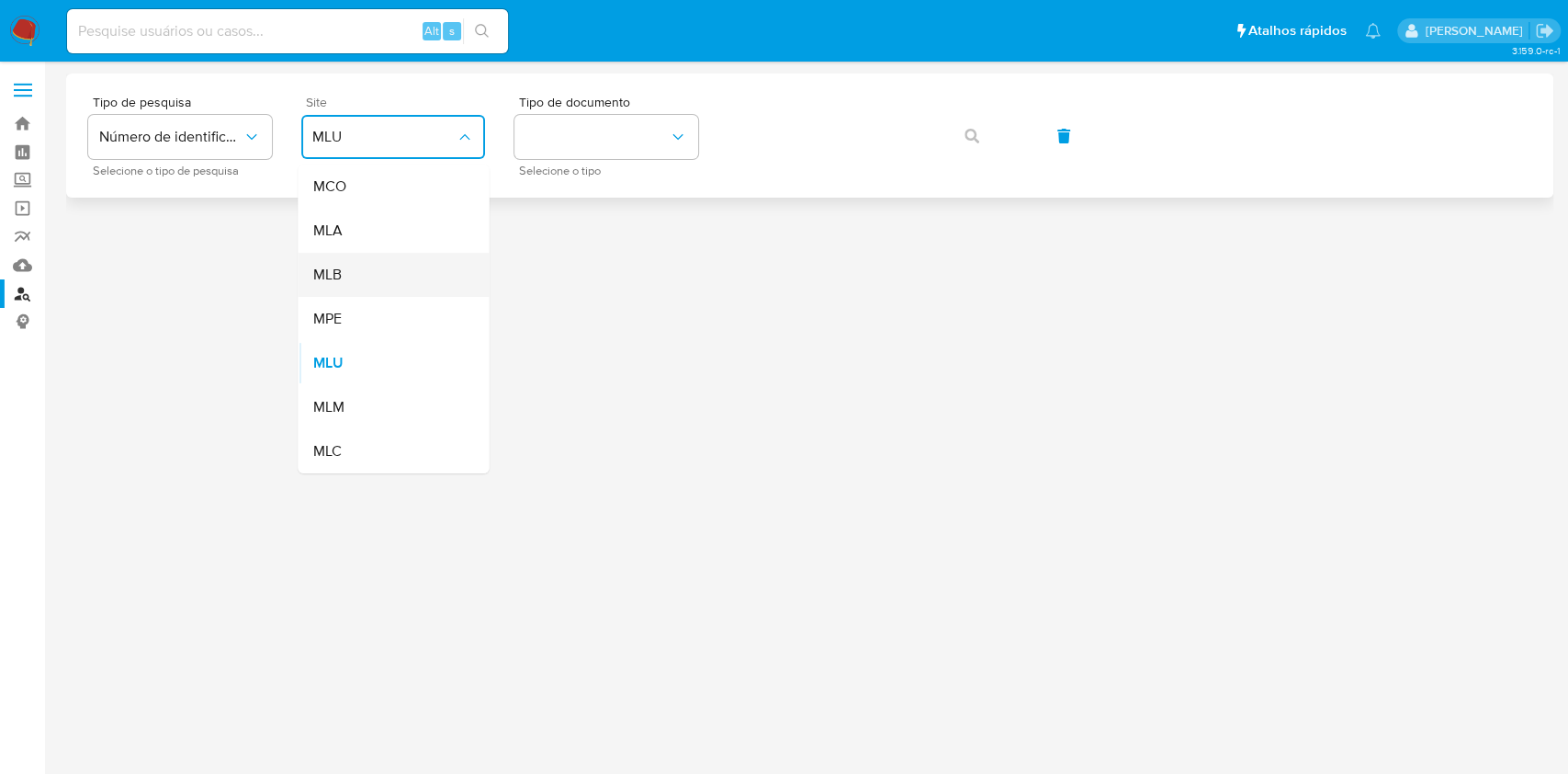
click at [390, 276] on div "MLB" at bounding box center [387, 275] width 150 height 44
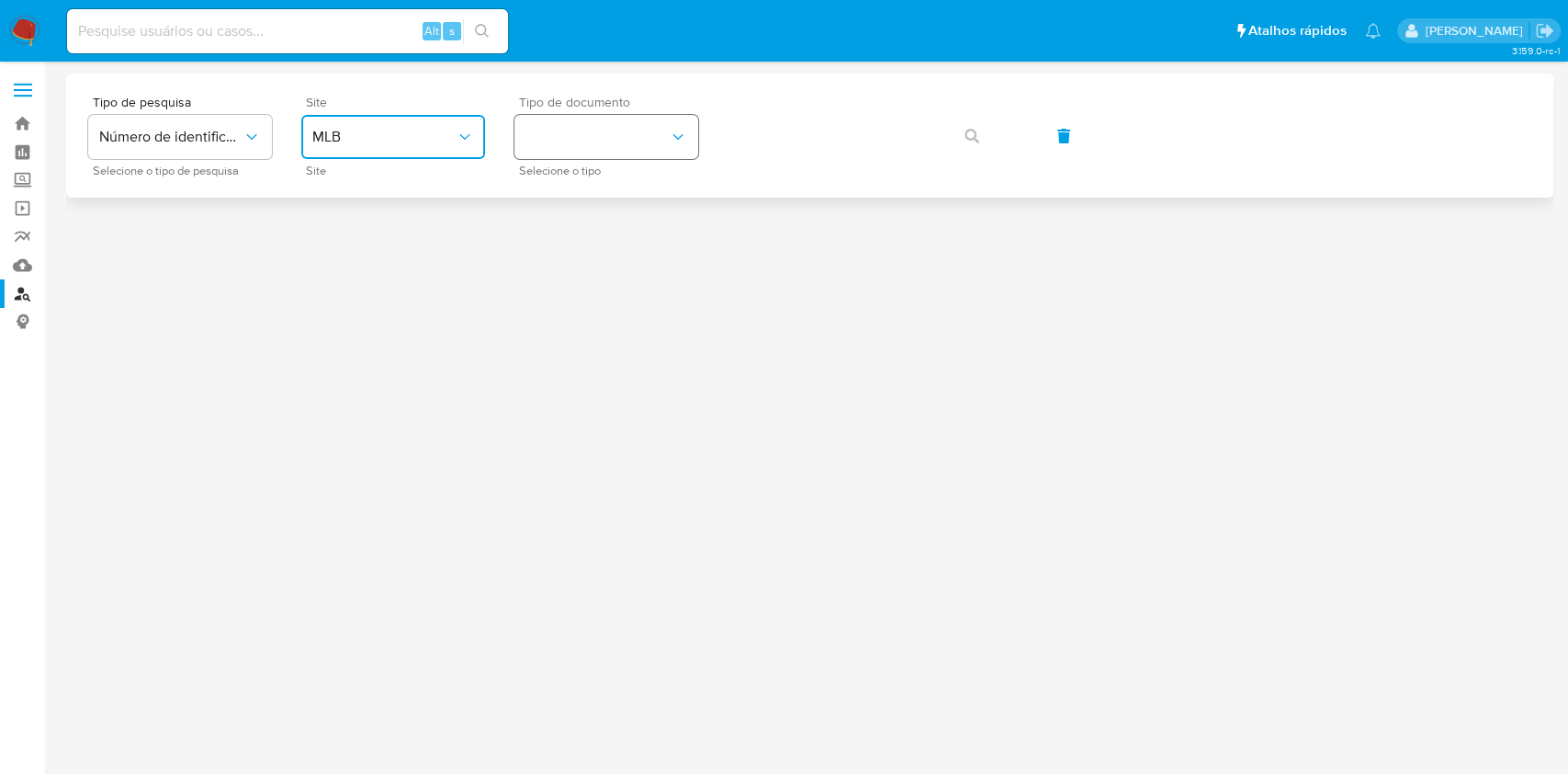
click at [576, 120] on button "identificationType" at bounding box center [606, 137] width 184 height 44
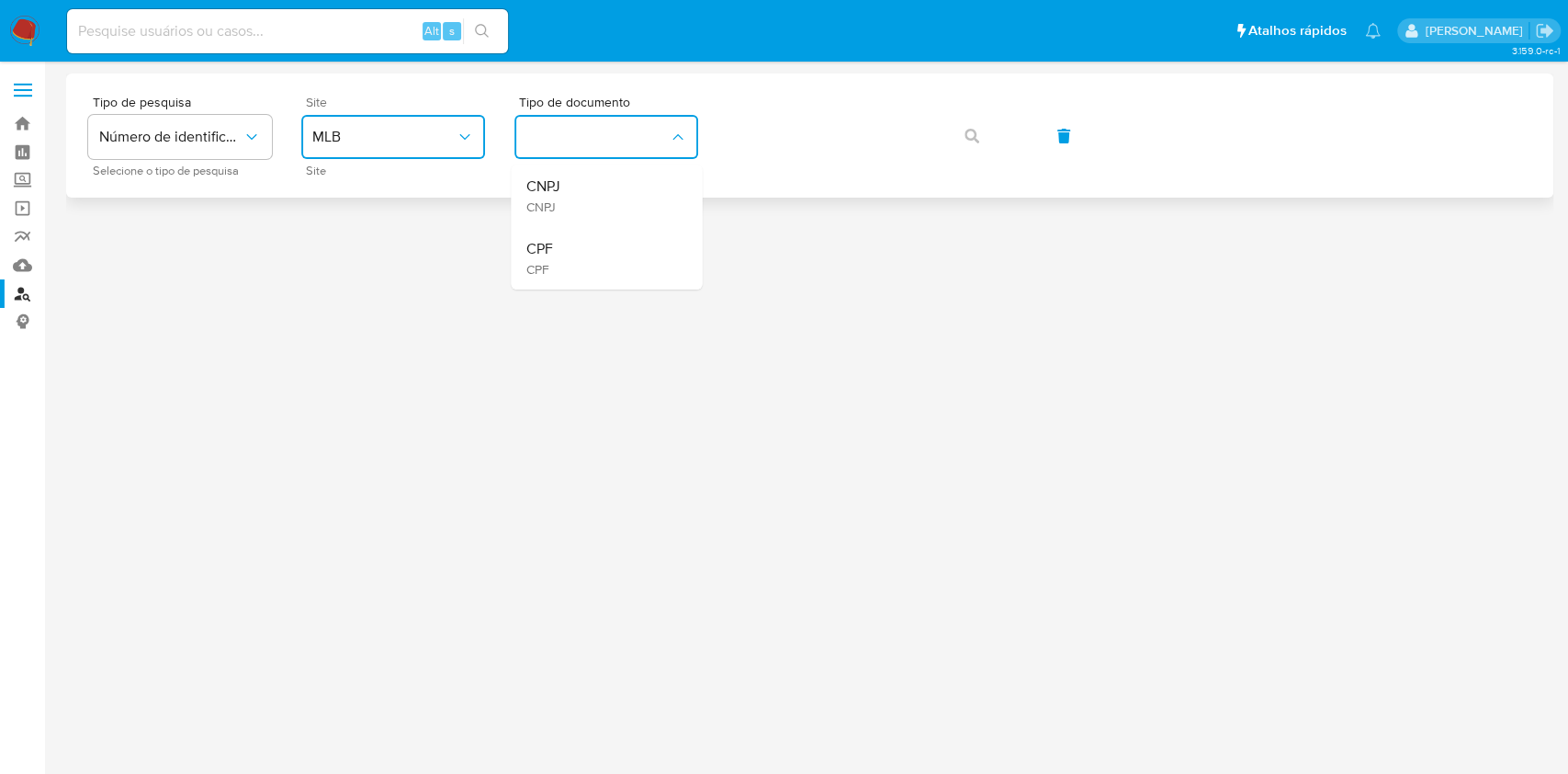
drag, startPoint x: 570, startPoint y: 254, endPoint x: 735, endPoint y: 182, distance: 180.0
click at [574, 254] on div "CPF CPF" at bounding box center [600, 258] width 150 height 63
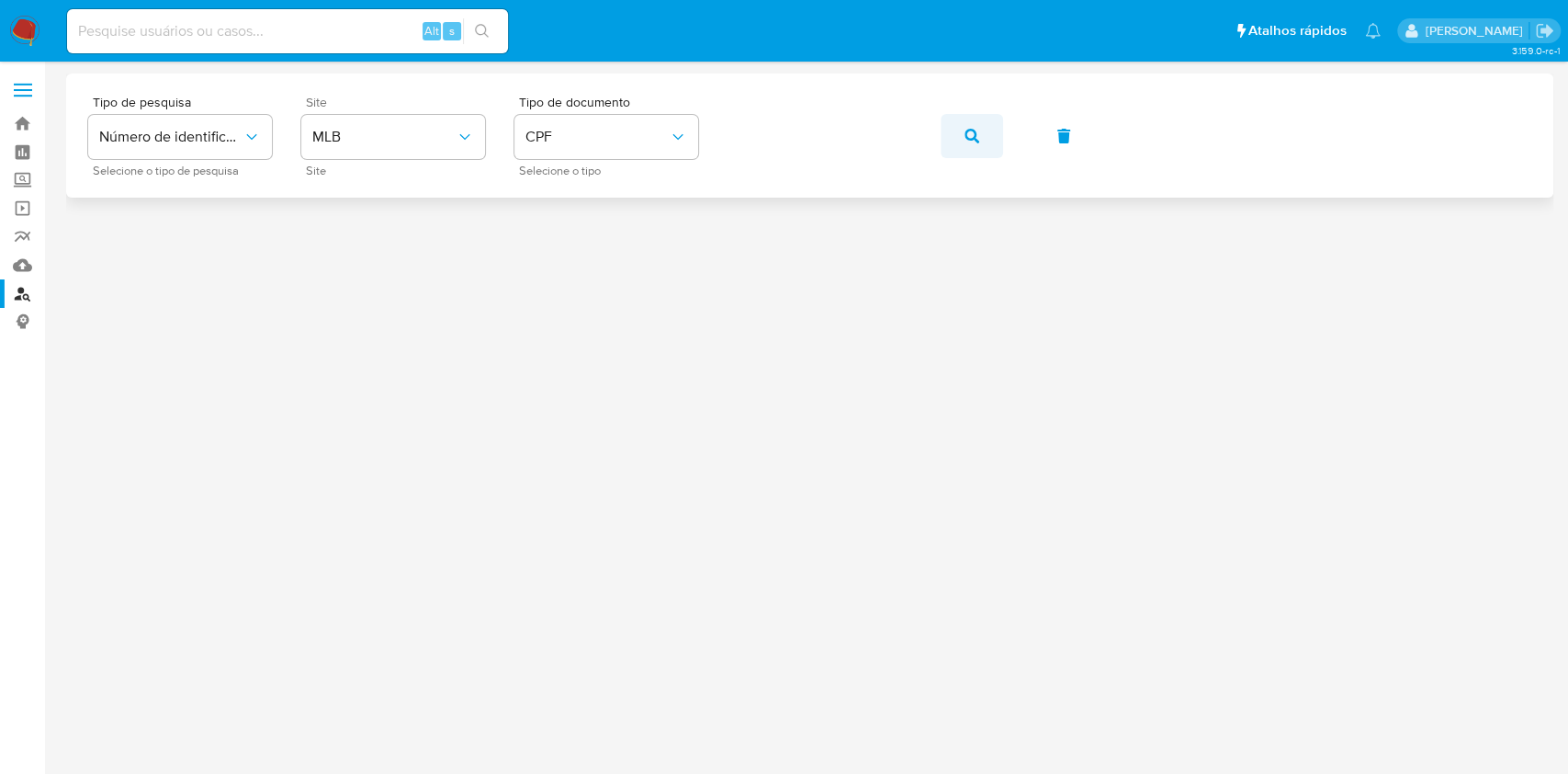
click at [978, 123] on button "button" at bounding box center [972, 136] width 63 height 44
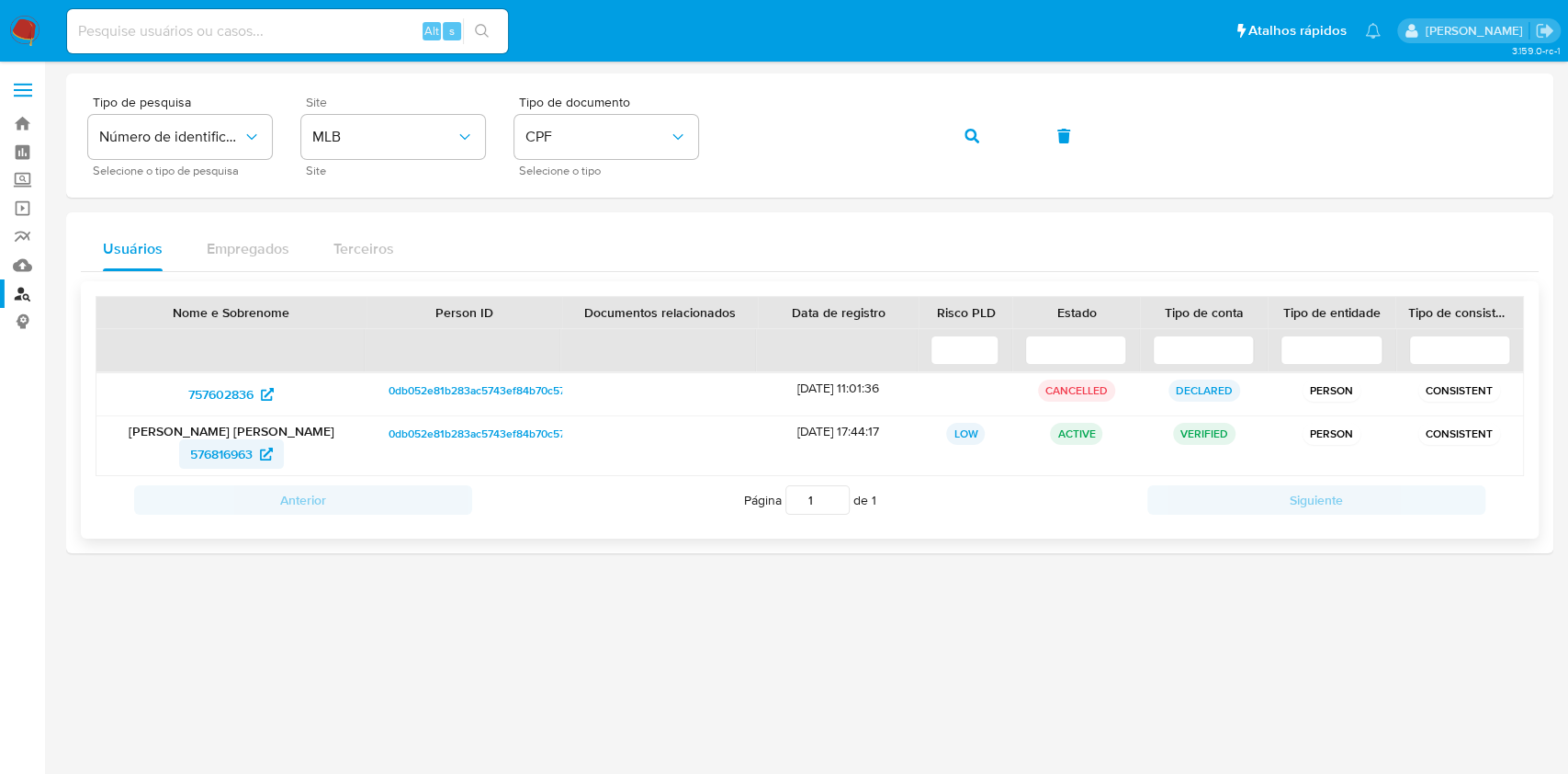
click at [220, 447] on span "576816963" at bounding box center [222, 453] width 63 height 30
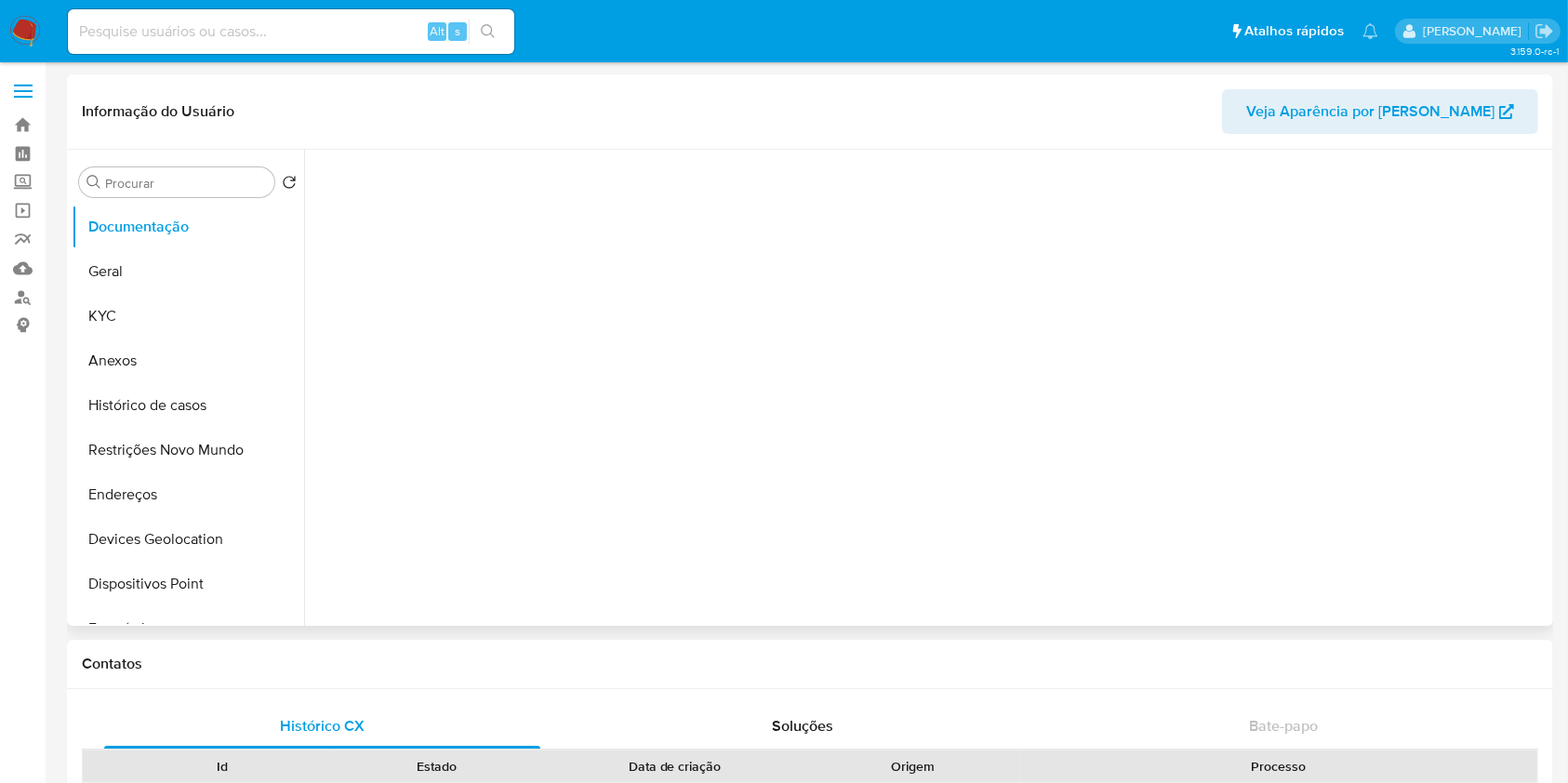
select select "10"
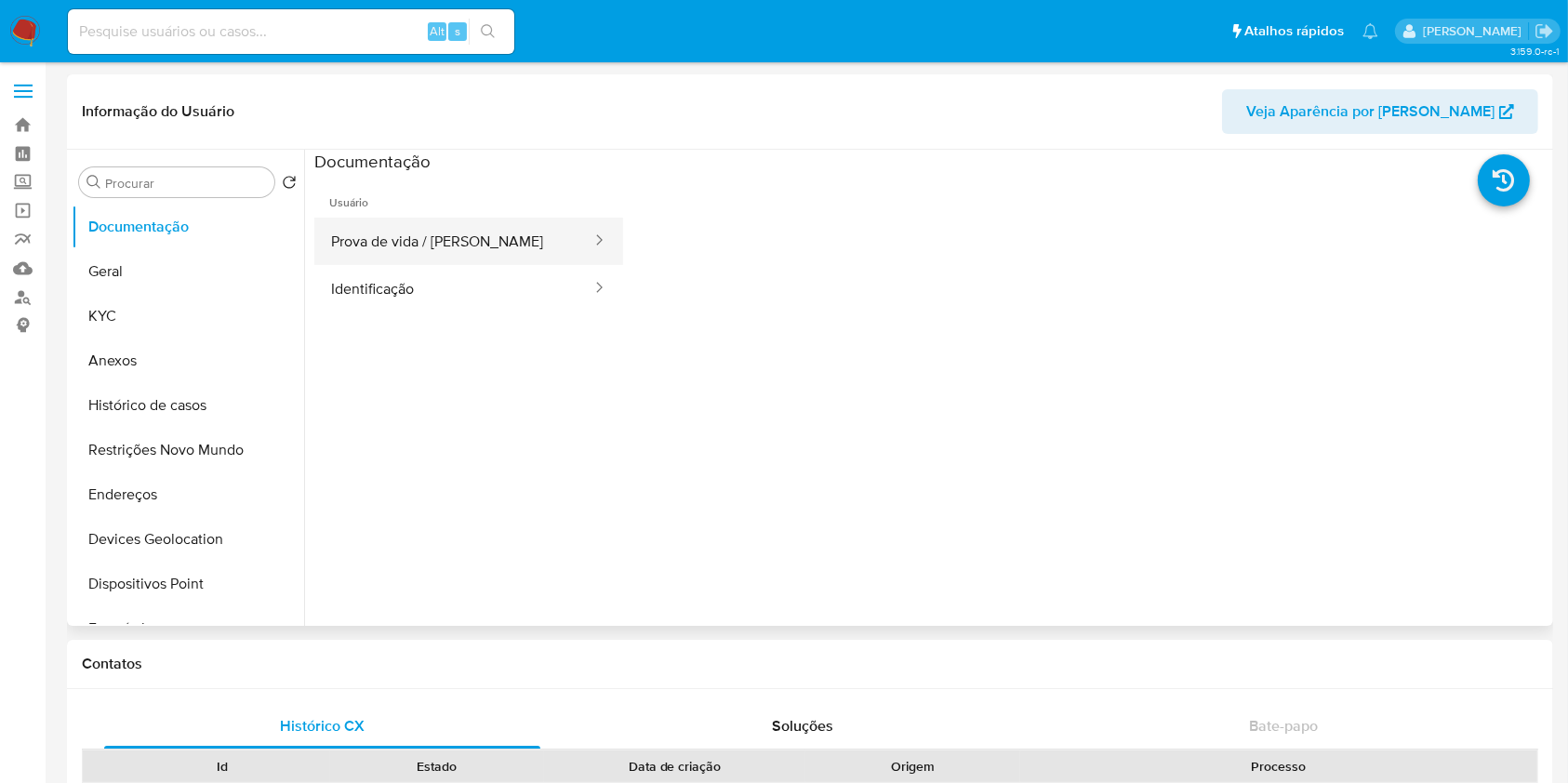
click at [370, 220] on button "Prova de vida / Selfie" at bounding box center [454, 241] width 279 height 47
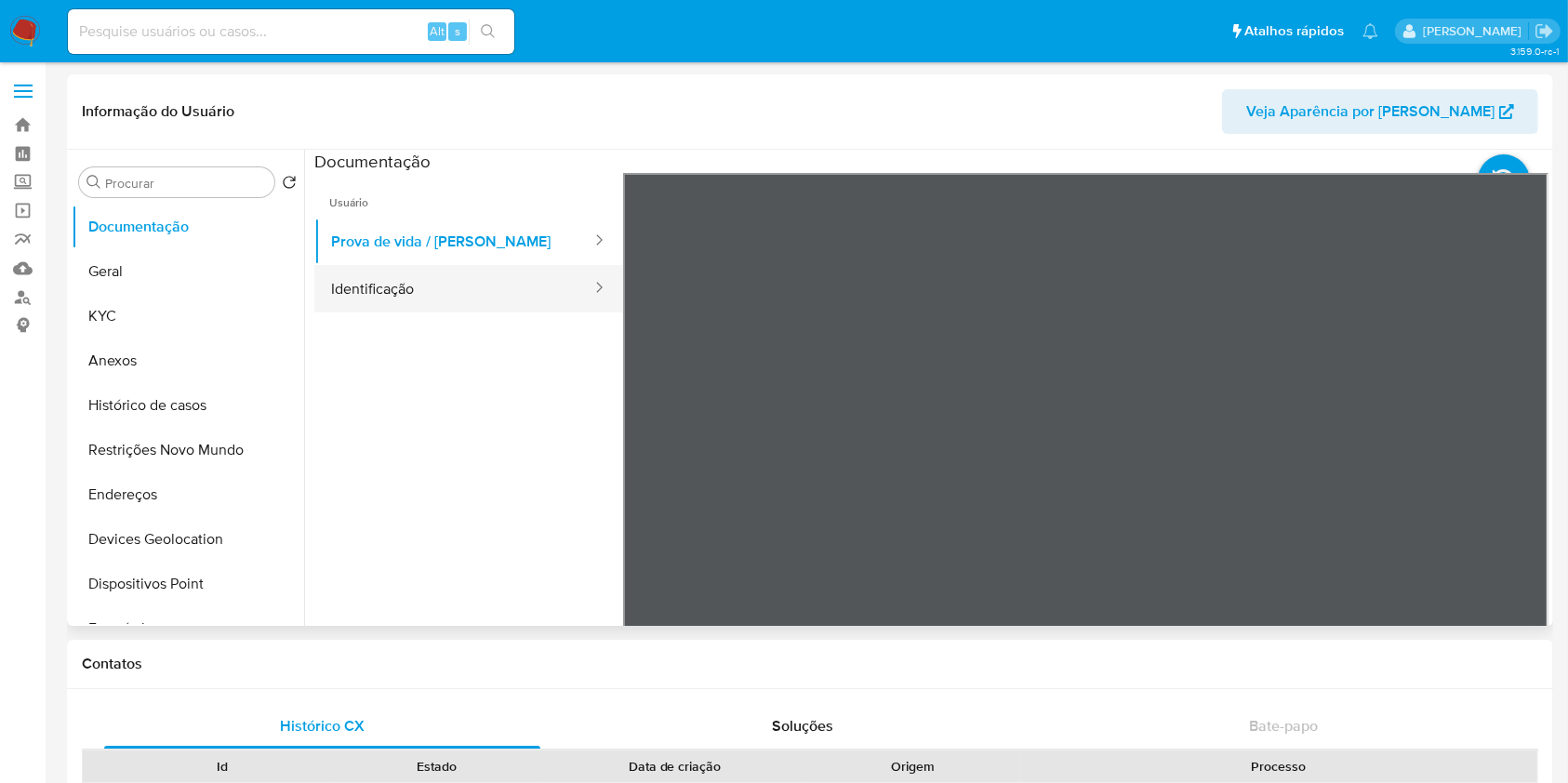
click at [384, 282] on button "Identificação" at bounding box center [454, 288] width 279 height 47
